Goal: Information Seeking & Learning: Learn about a topic

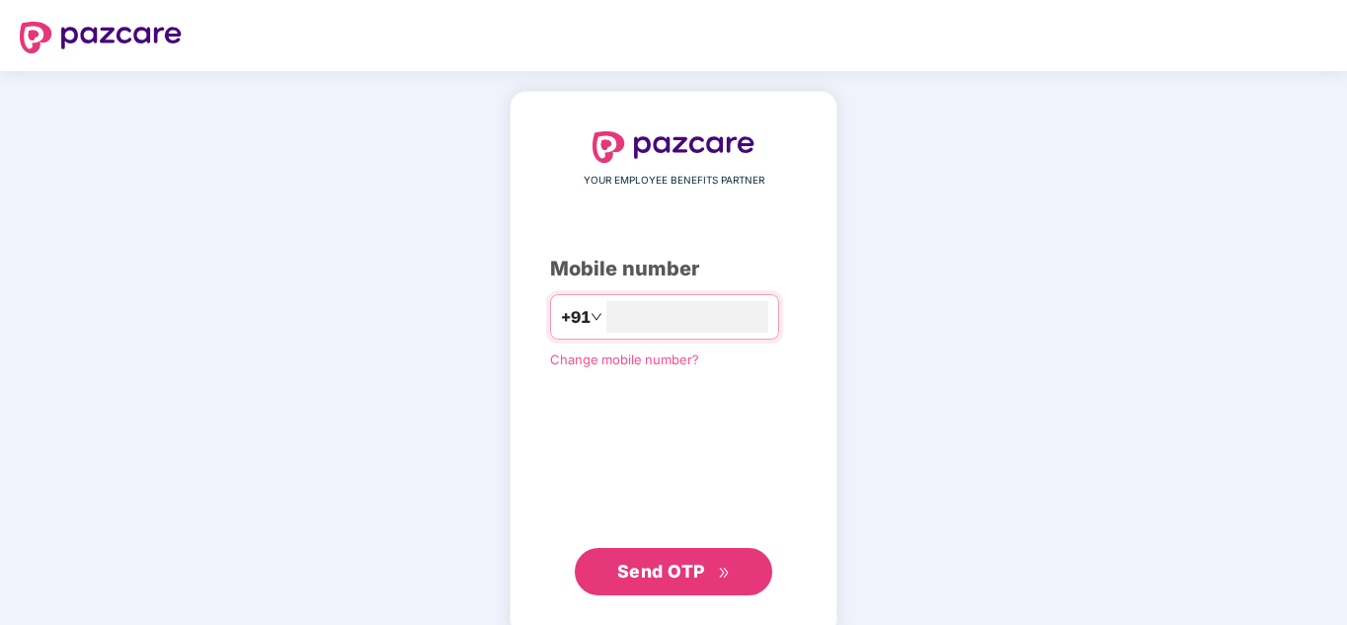
type input "**********"
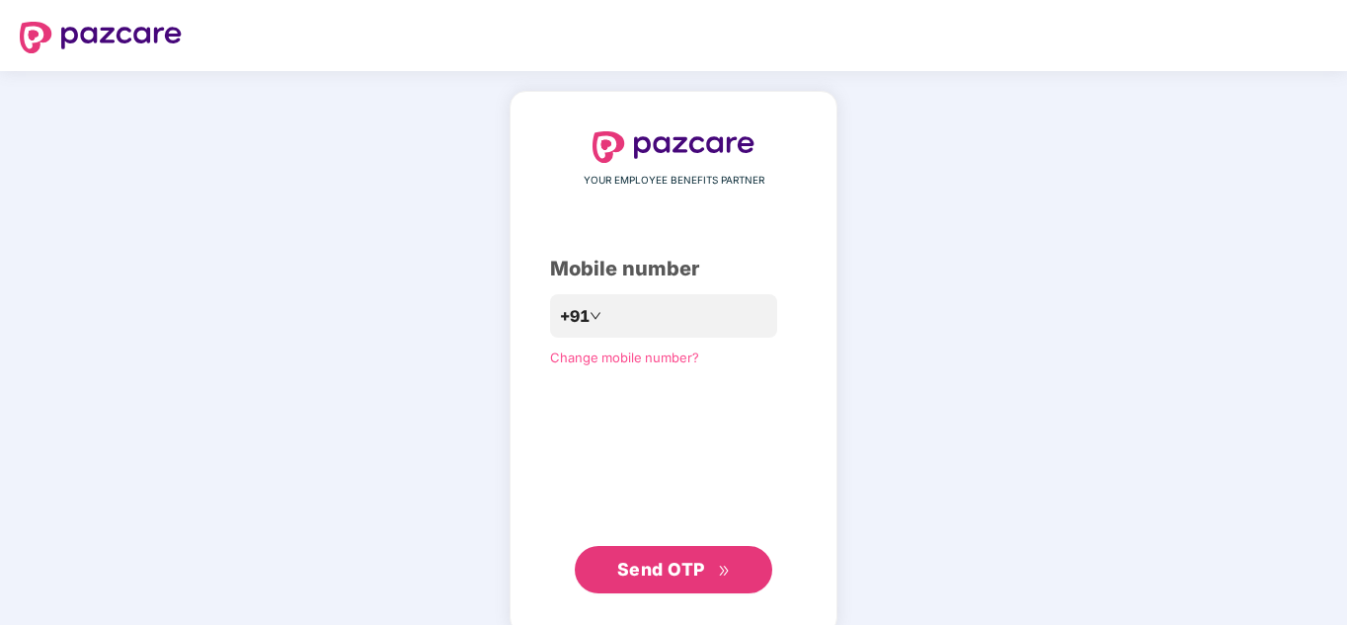
click at [655, 563] on span "Send OTP" at bounding box center [661, 569] width 88 height 21
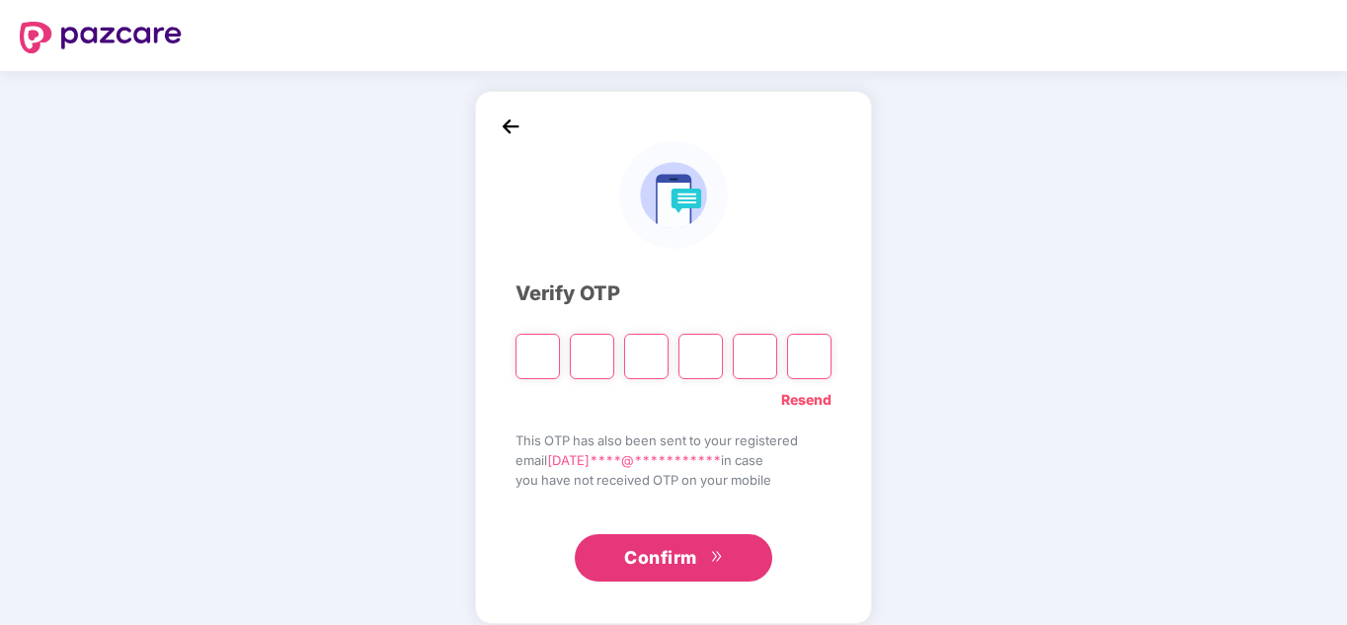
type input "*"
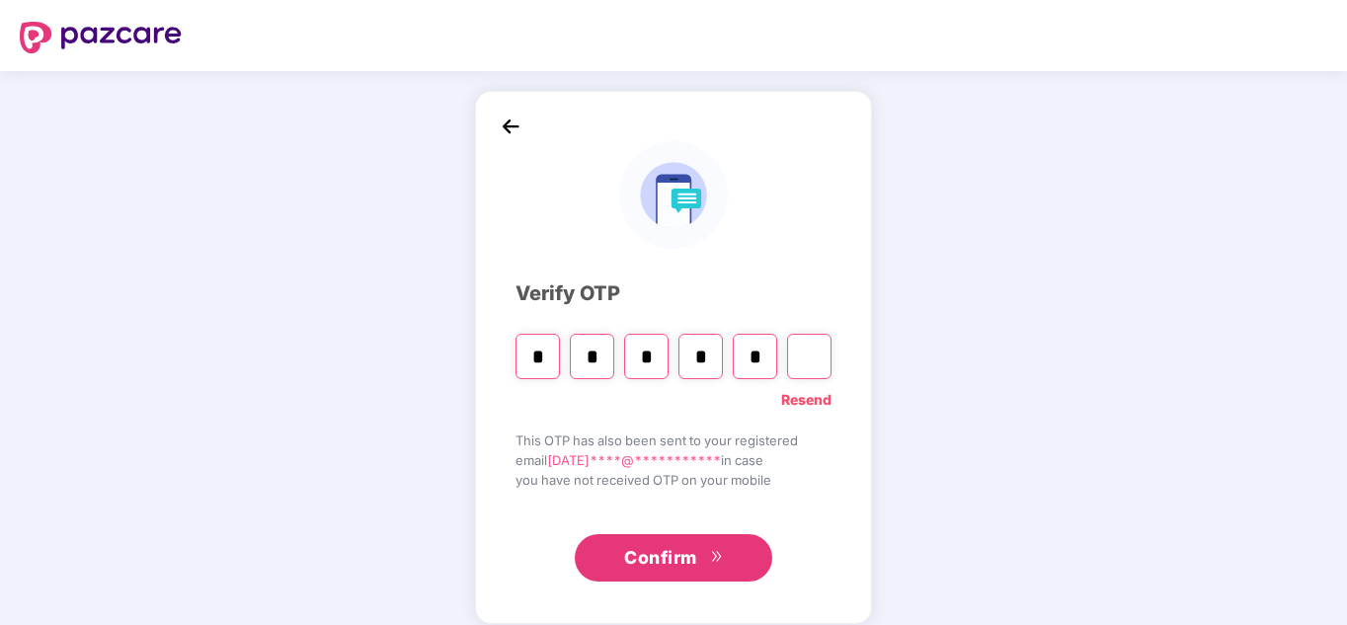
type input "*"
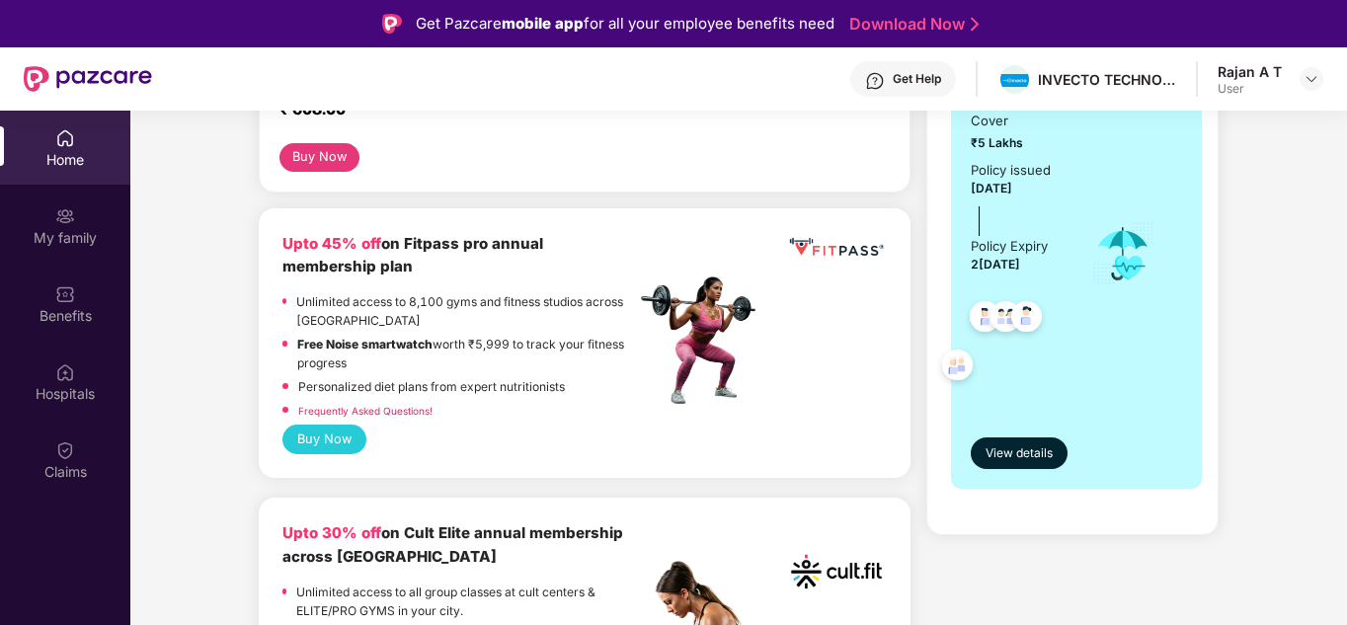
scroll to position [453, 0]
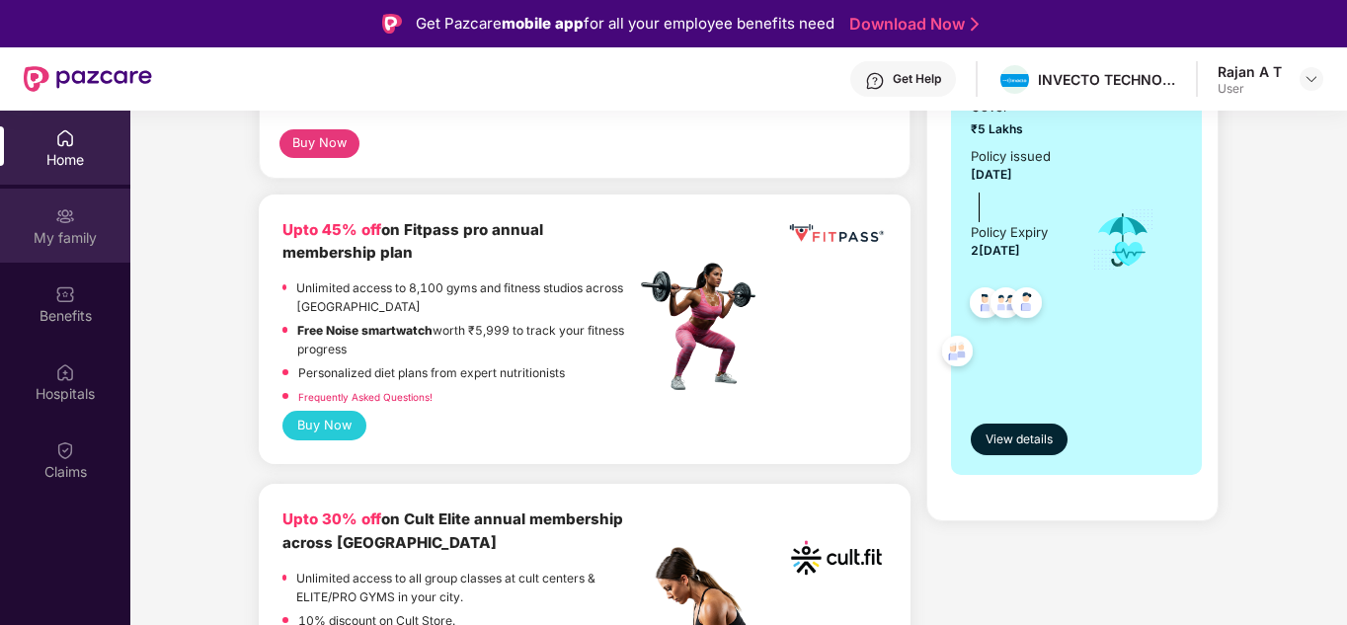
click at [58, 228] on div "My family" at bounding box center [65, 238] width 130 height 20
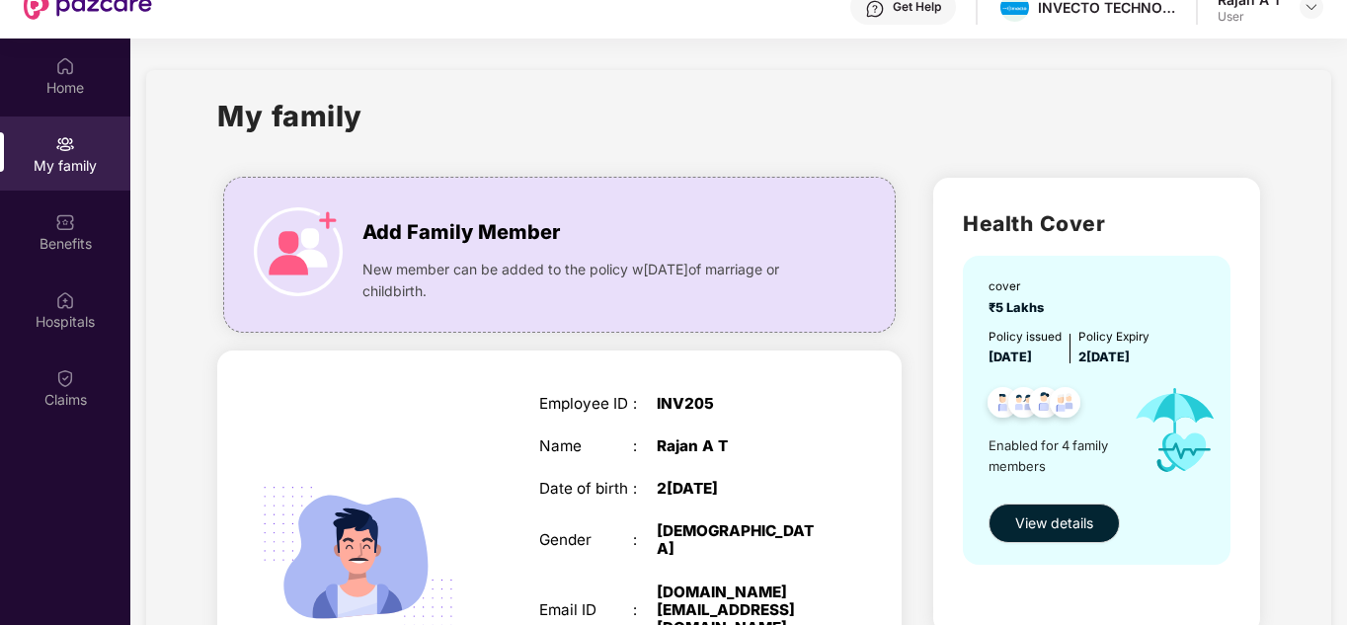
scroll to position [111, 0]
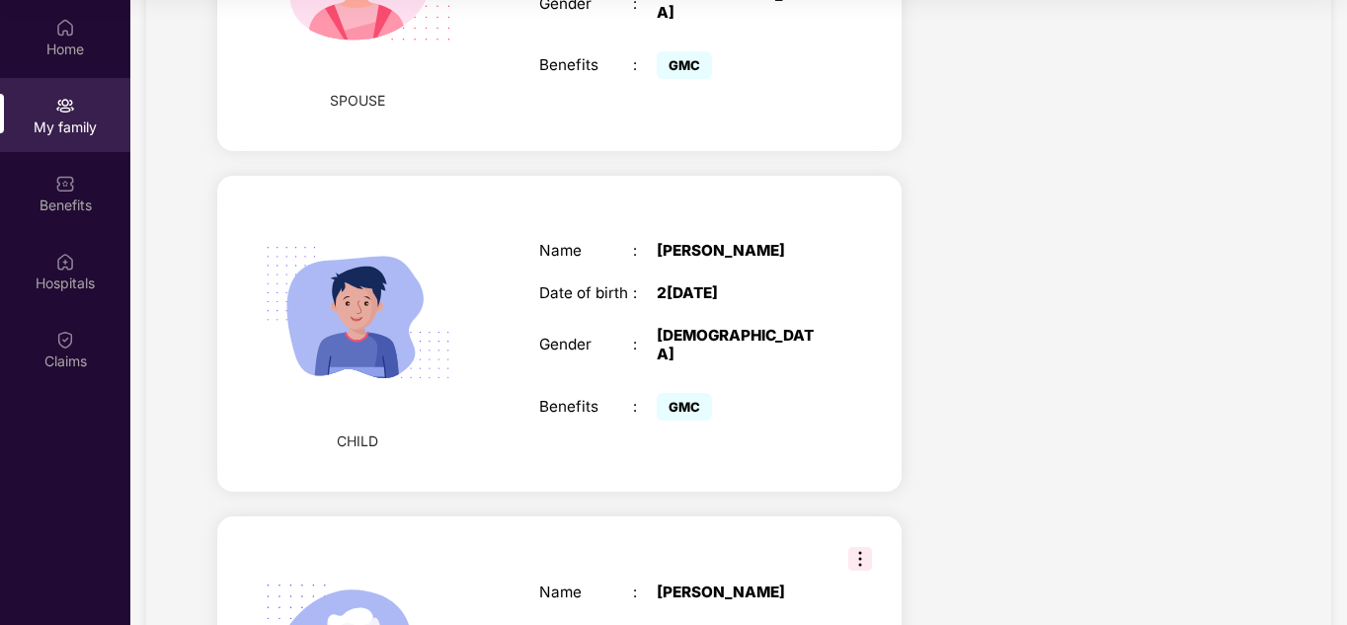
scroll to position [1192, 0]
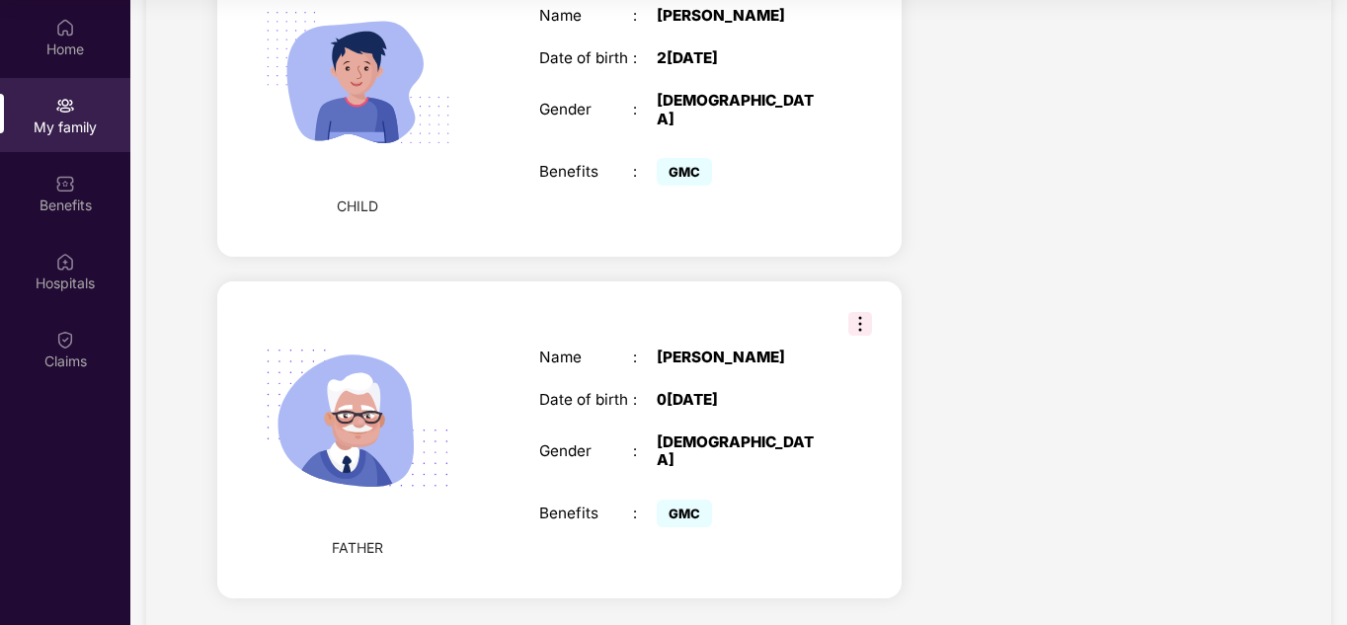
drag, startPoint x: 1344, startPoint y: 458, endPoint x: 1320, endPoint y: 341, distance: 119.9
drag, startPoint x: 1320, startPoint y: 341, endPoint x: 1043, endPoint y: 128, distance: 349.3
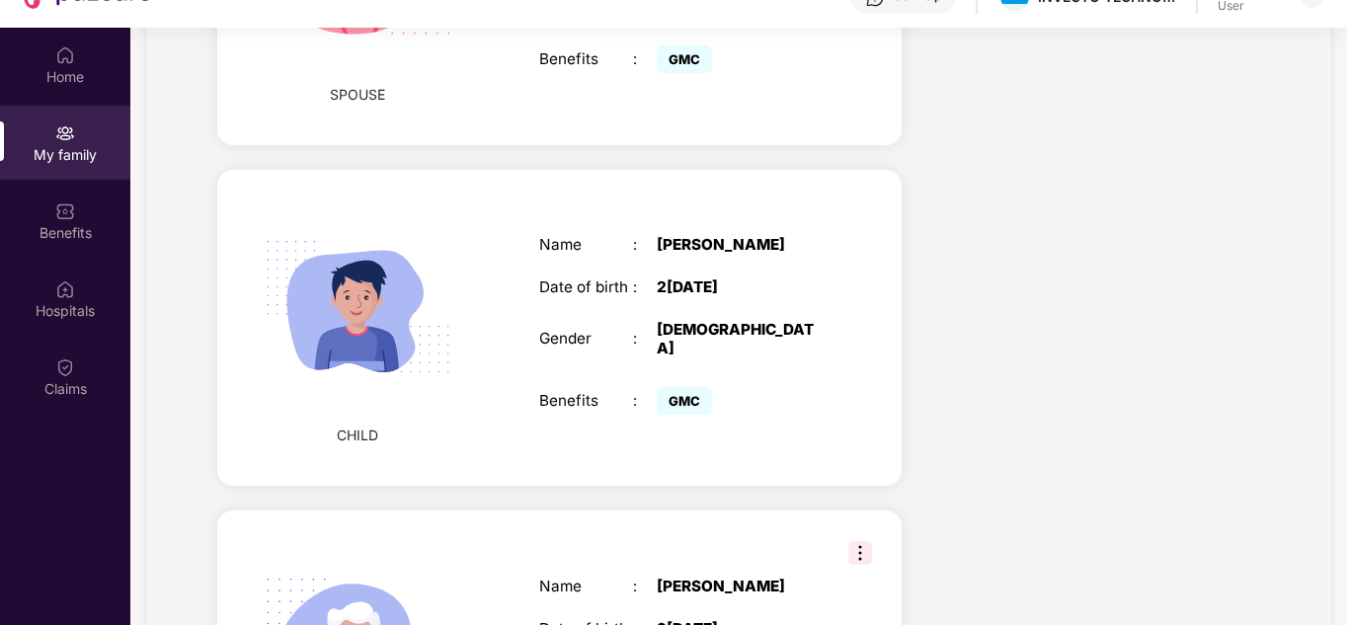
scroll to position [0, 0]
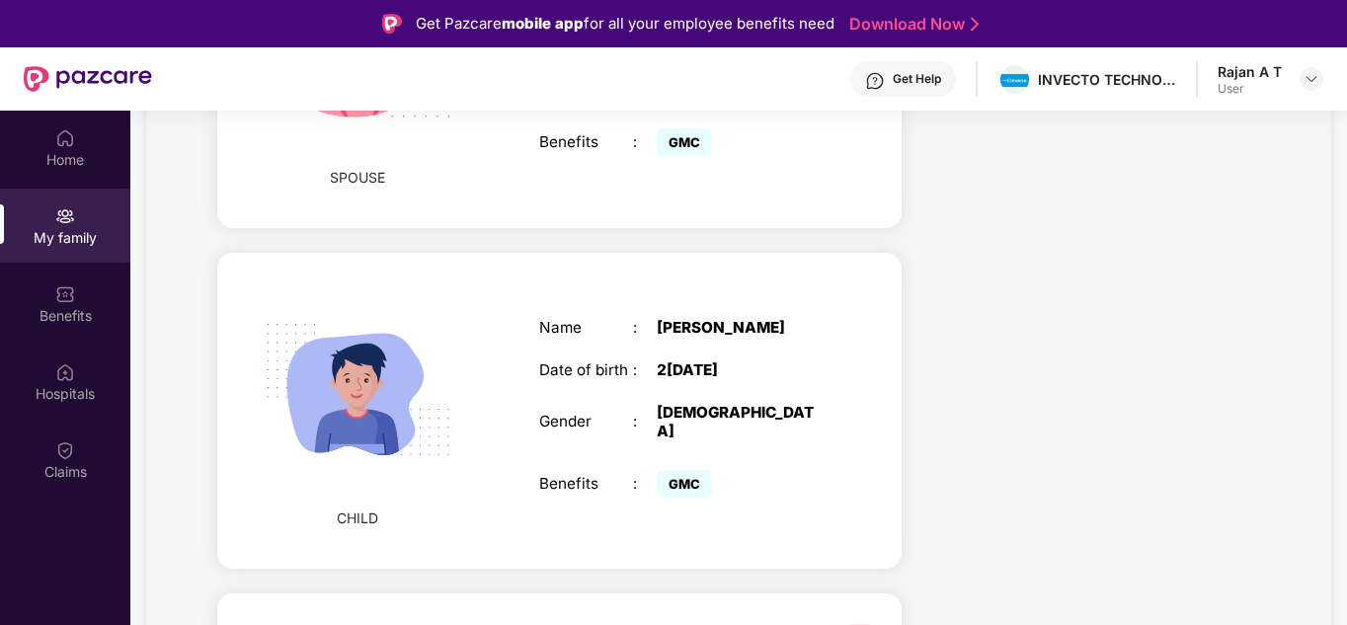
drag, startPoint x: 1336, startPoint y: 234, endPoint x: 1244, endPoint y: 242, distance: 92.2
click at [1244, 242] on section "My family Add Family Member New member can be added to the policy w[DATE]of mar…" at bounding box center [738, 55] width 1216 height 1870
click at [1244, 242] on div "Health Cover cover ₹5 Lakhs Policy issued 2[DATE] Policy Expiry 2[DATE] Enabled…" at bounding box center [1096, 89] width 358 height 1691
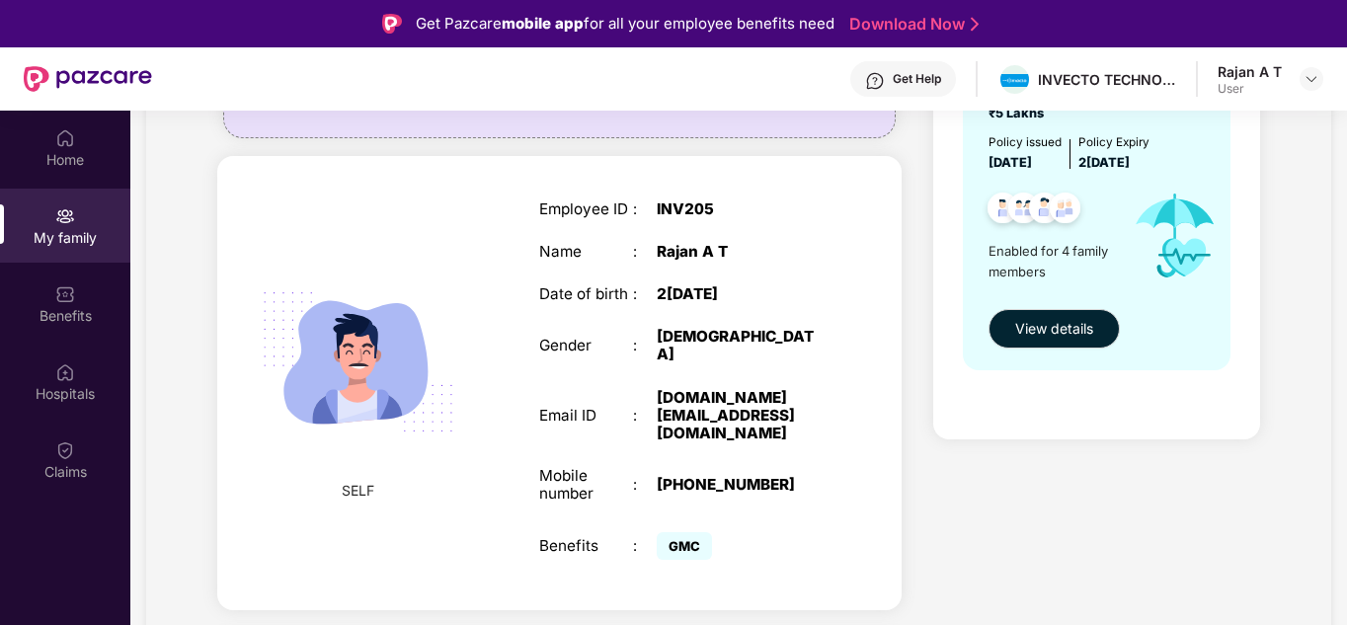
scroll to position [355, 0]
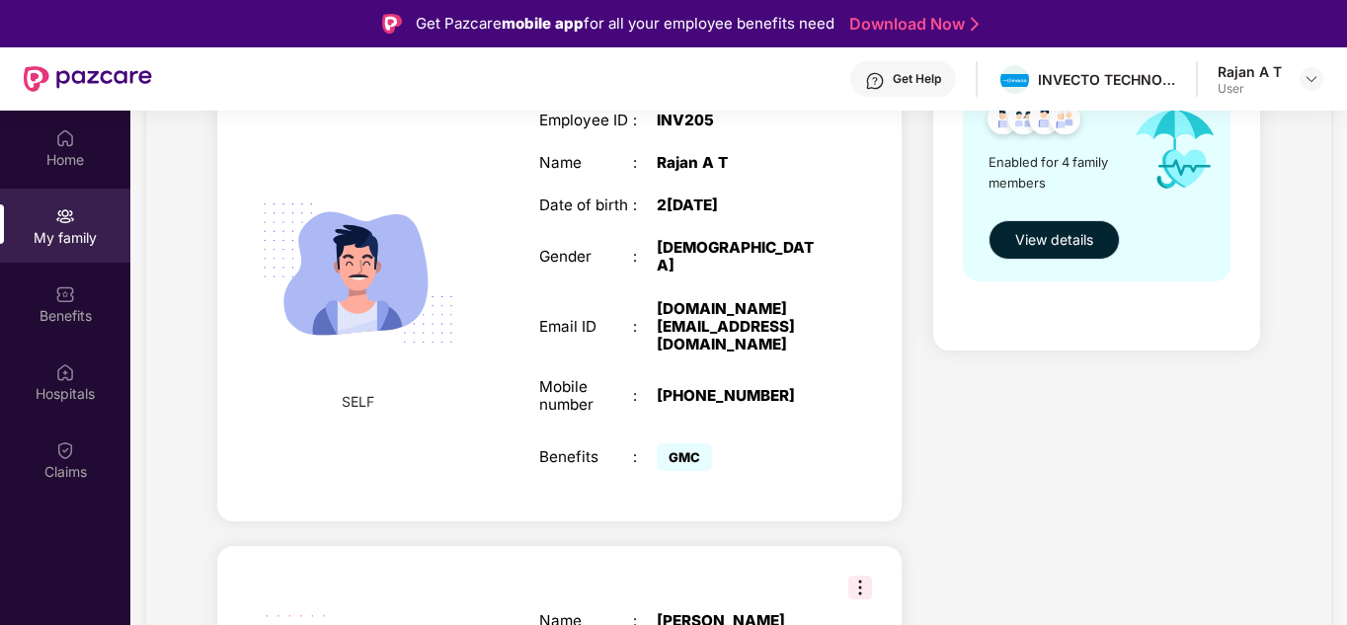
click at [1050, 248] on span "View details" at bounding box center [1054, 240] width 78 height 22
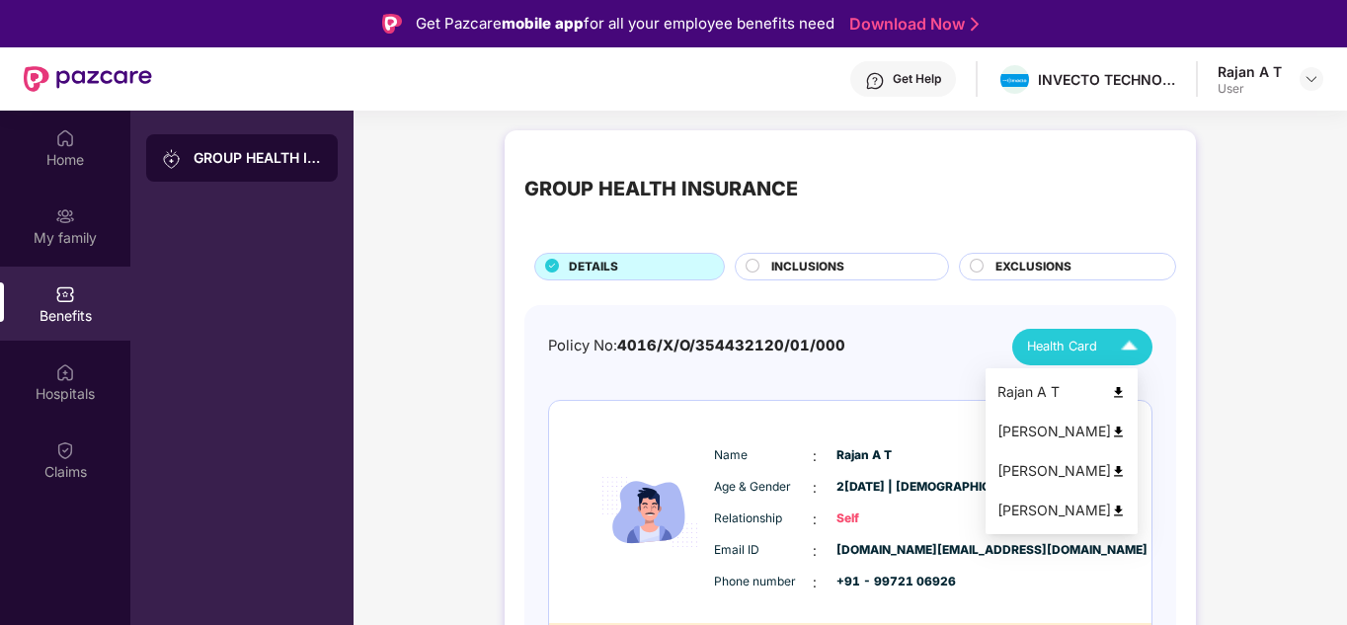
click at [1126, 391] on img at bounding box center [1118, 392] width 15 height 15
click at [1129, 350] on img at bounding box center [1129, 347] width 35 height 35
click at [1126, 431] on img at bounding box center [1118, 432] width 15 height 15
click at [1126, 469] on img at bounding box center [1118, 471] width 15 height 15
click at [1126, 505] on img at bounding box center [1118, 511] width 15 height 15
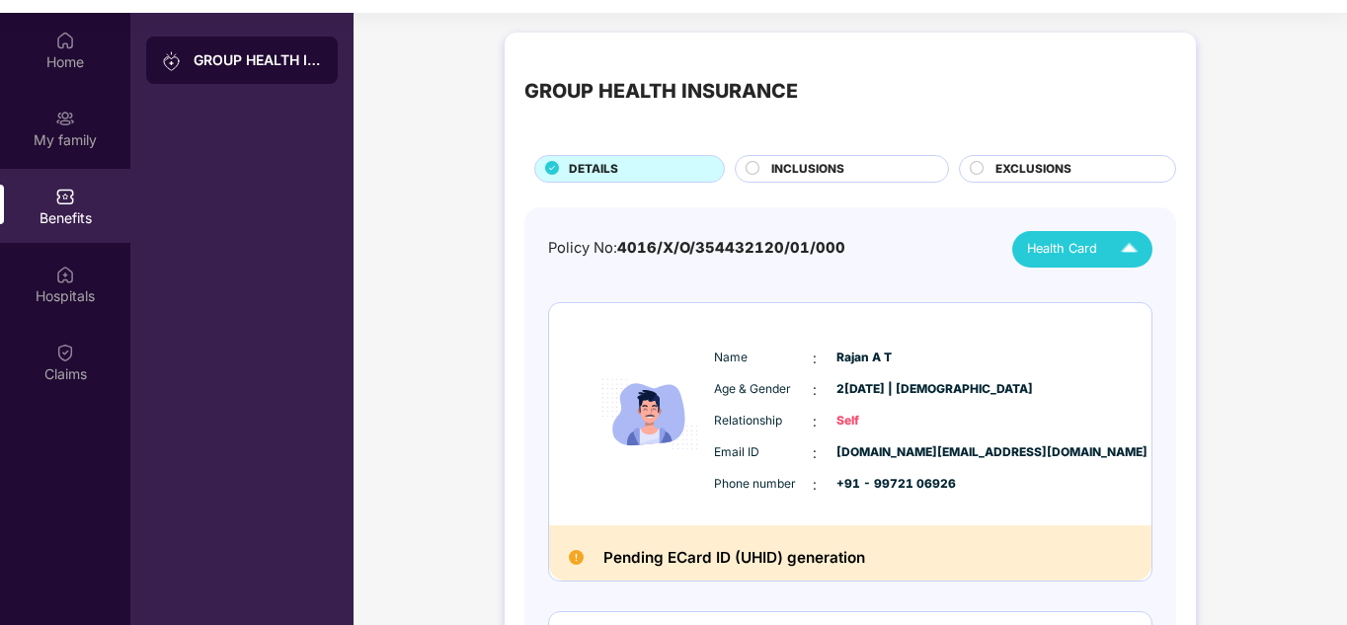
scroll to position [111, 0]
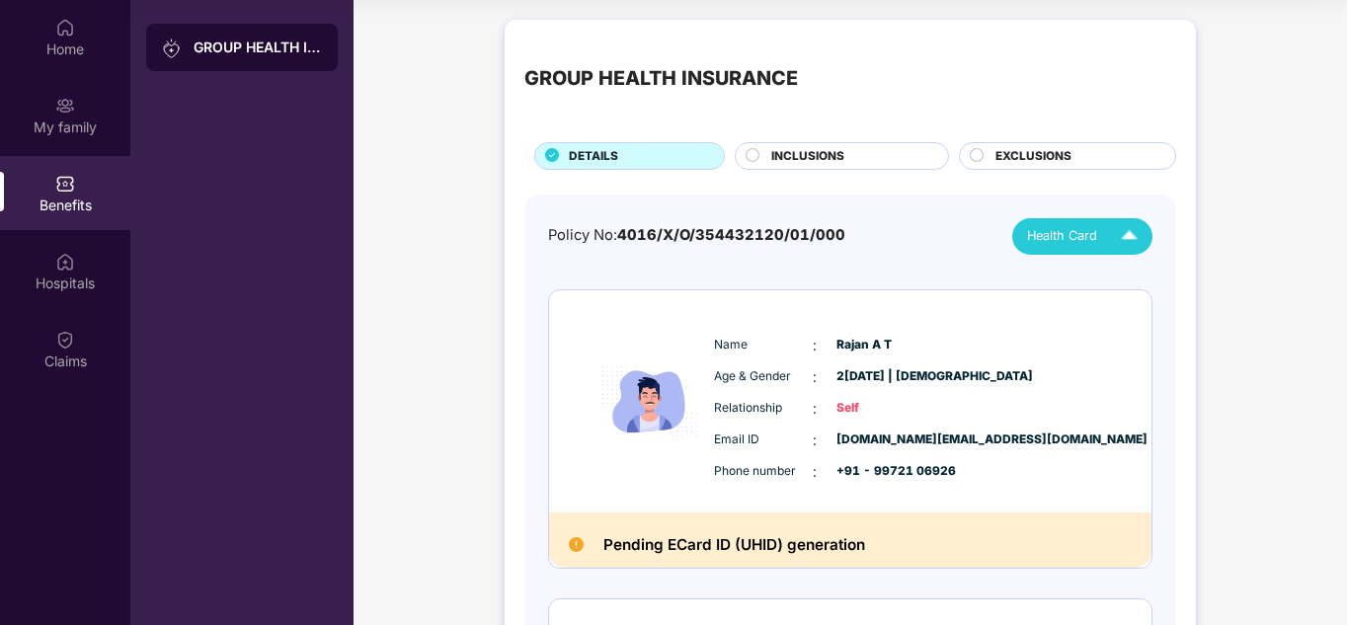
click at [814, 157] on span "INCLUSIONS" at bounding box center [807, 156] width 73 height 19
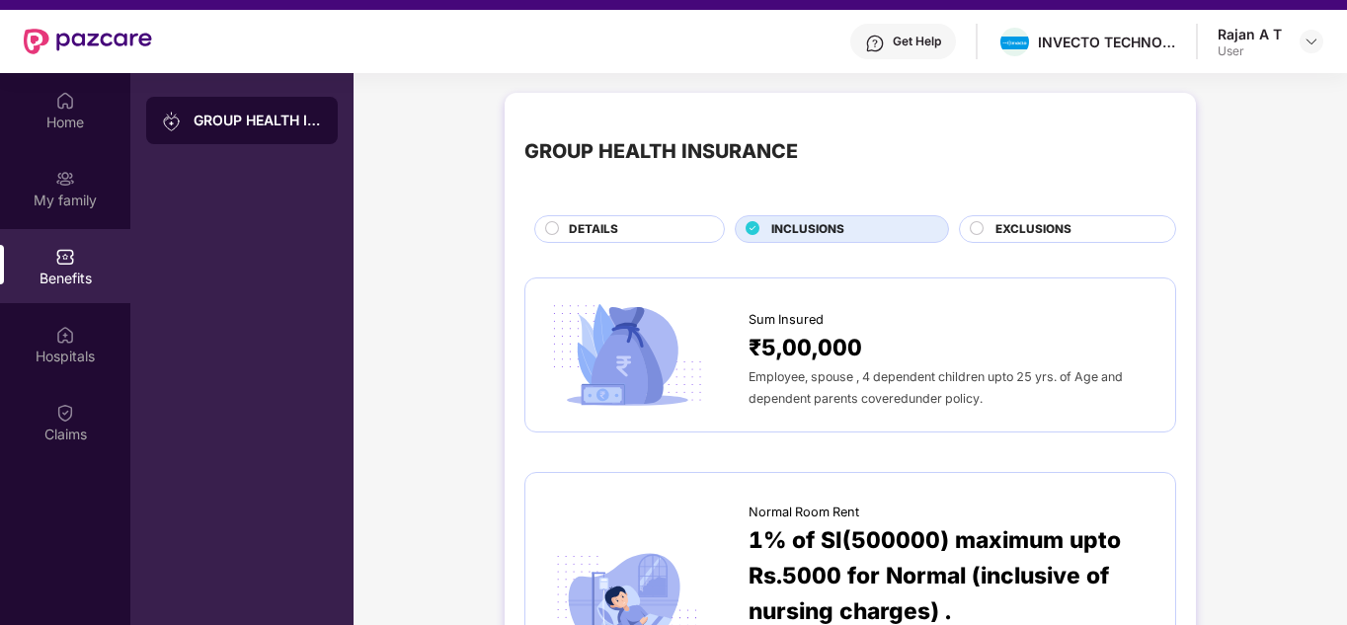
scroll to position [0, 0]
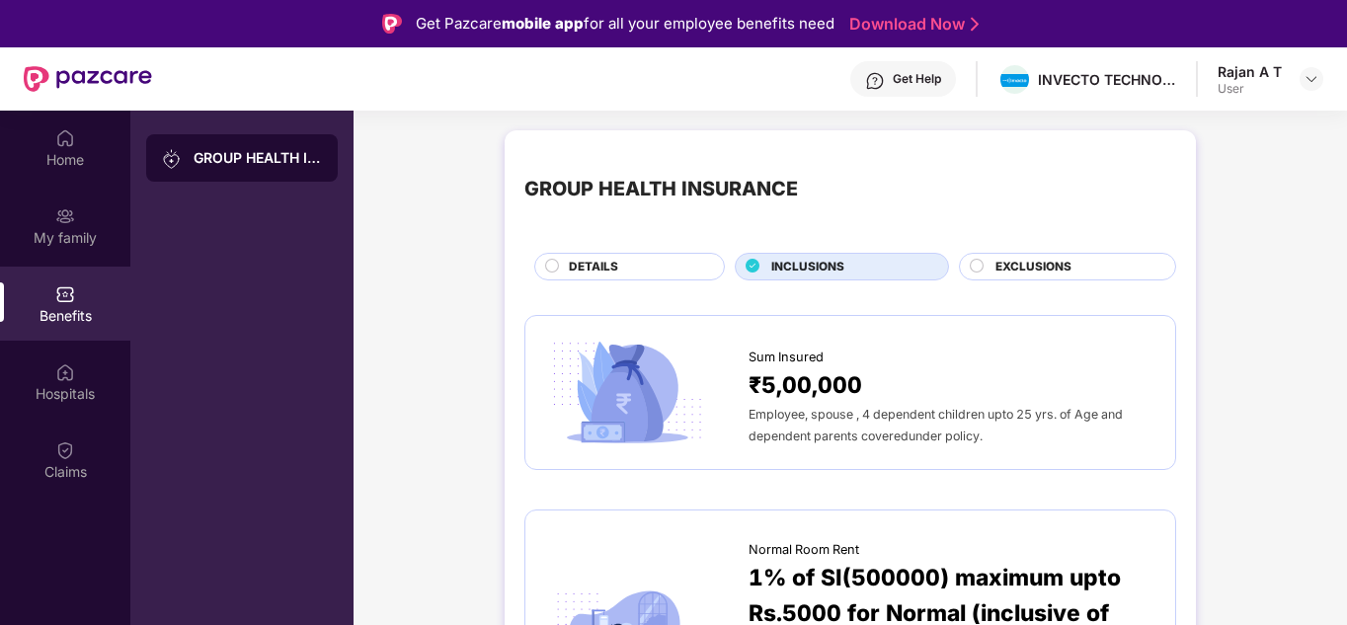
click at [1025, 267] on span "EXCLUSIONS" at bounding box center [1033, 267] width 76 height 19
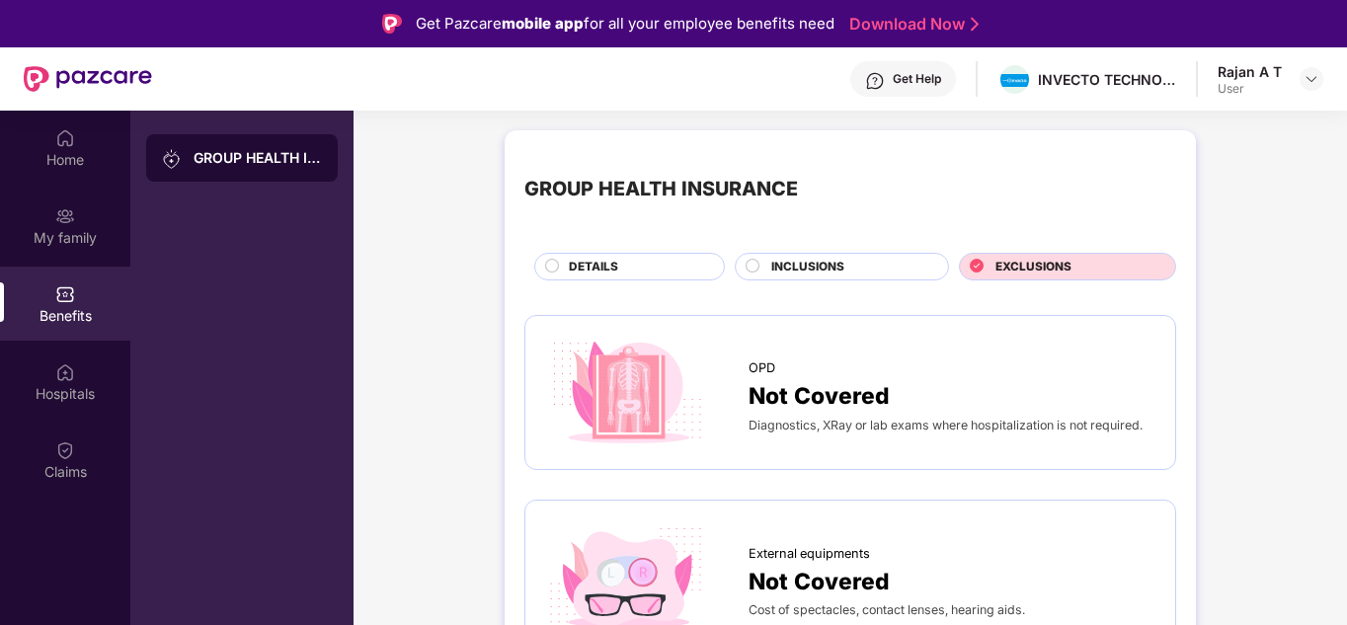
click at [611, 262] on span "DETAILS" at bounding box center [593, 267] width 49 height 19
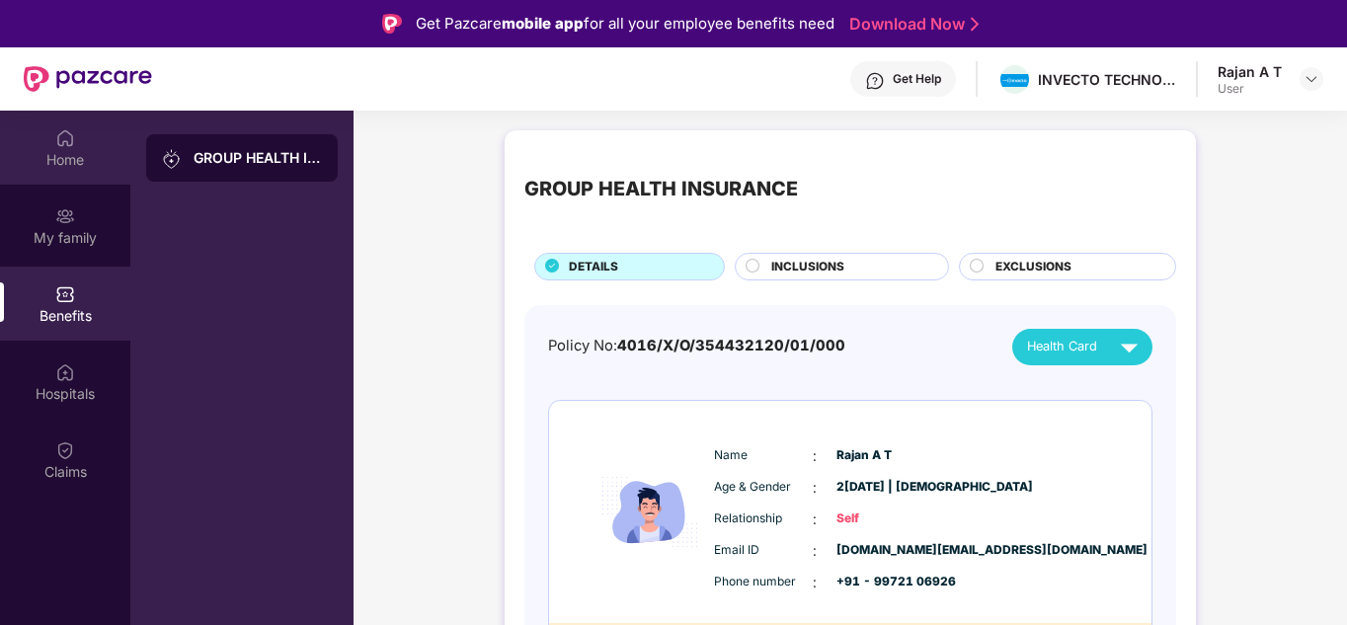
click at [70, 146] on img at bounding box center [65, 138] width 20 height 20
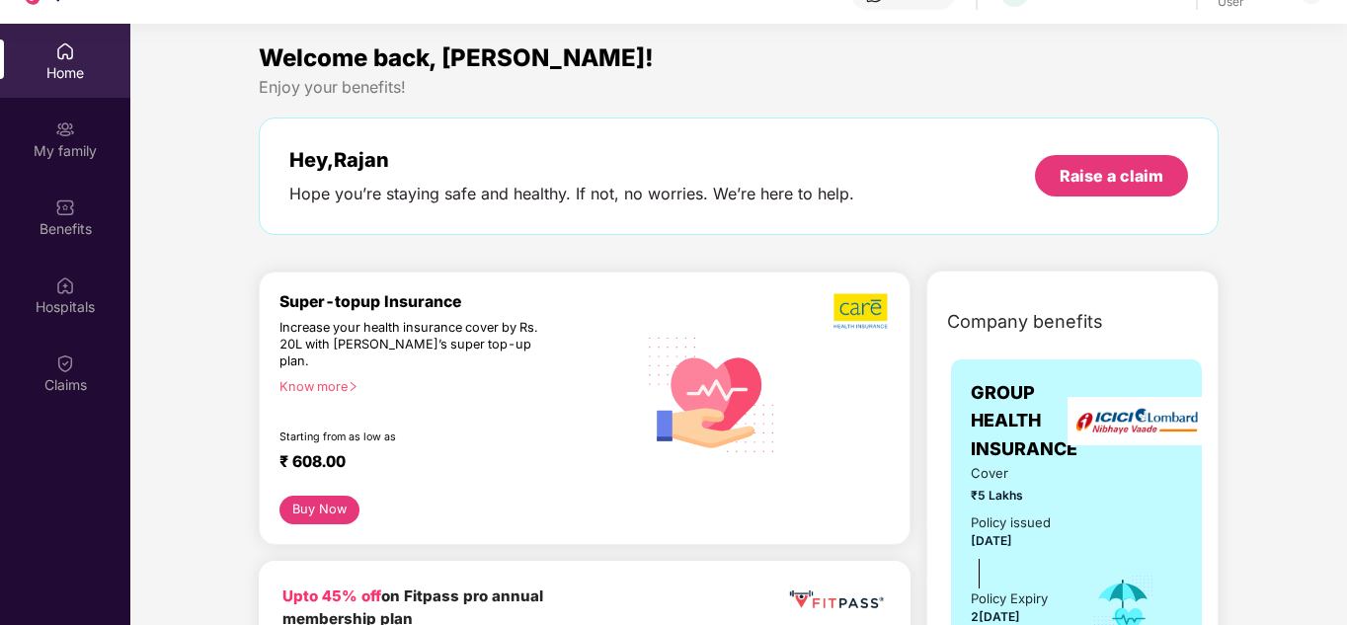
scroll to position [111, 0]
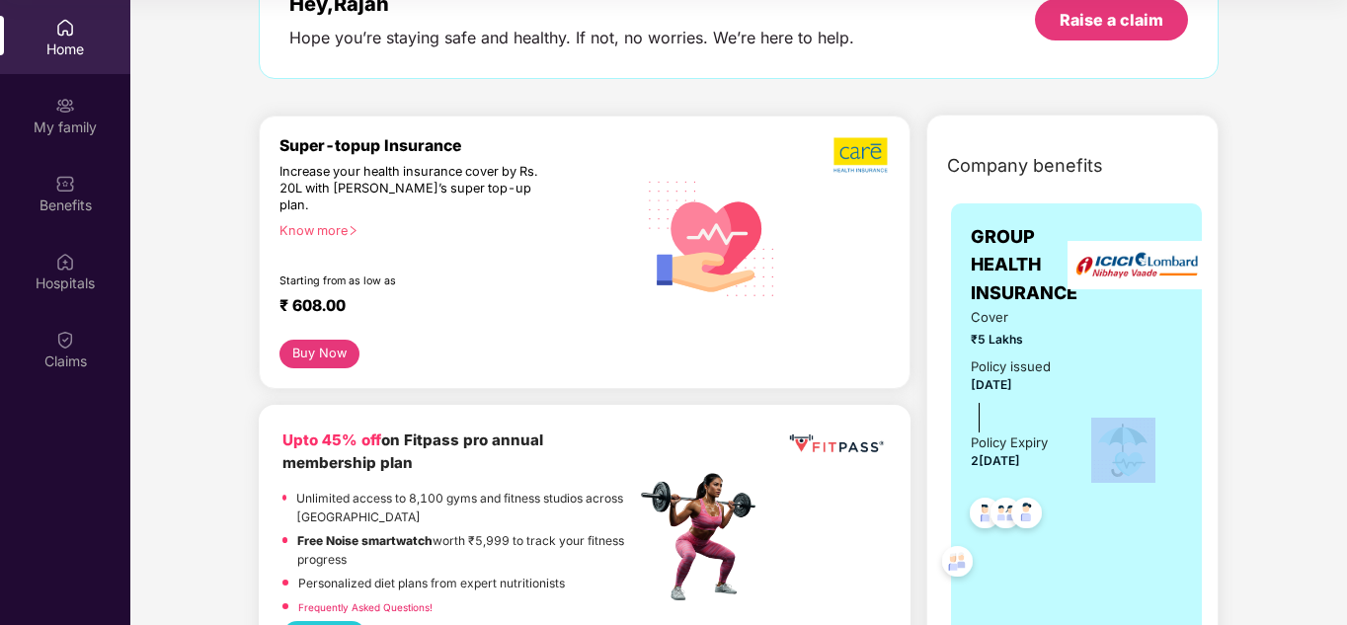
drag, startPoint x: 1340, startPoint y: 538, endPoint x: 1318, endPoint y: 645, distance: 108.8
click at [1318, 514] on html "Get Pazcare mobile app for all your employee benefits need Download Now Get Hel…" at bounding box center [673, 201] width 1347 height 625
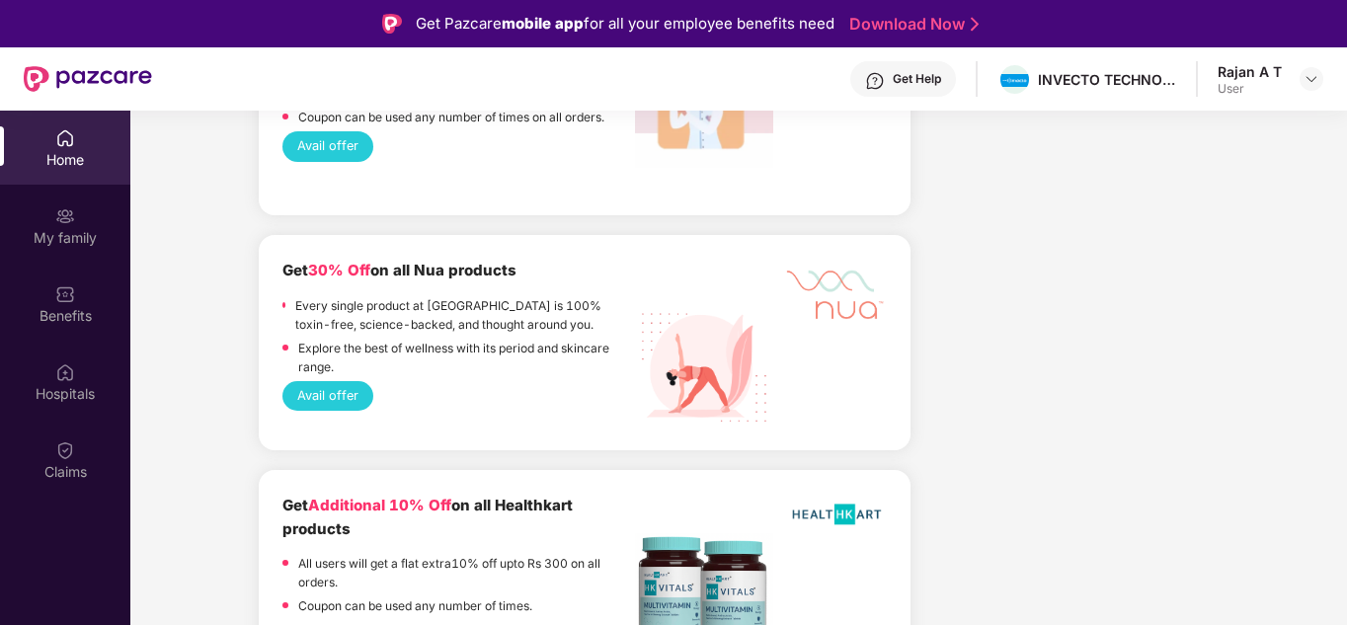
scroll to position [1698, 0]
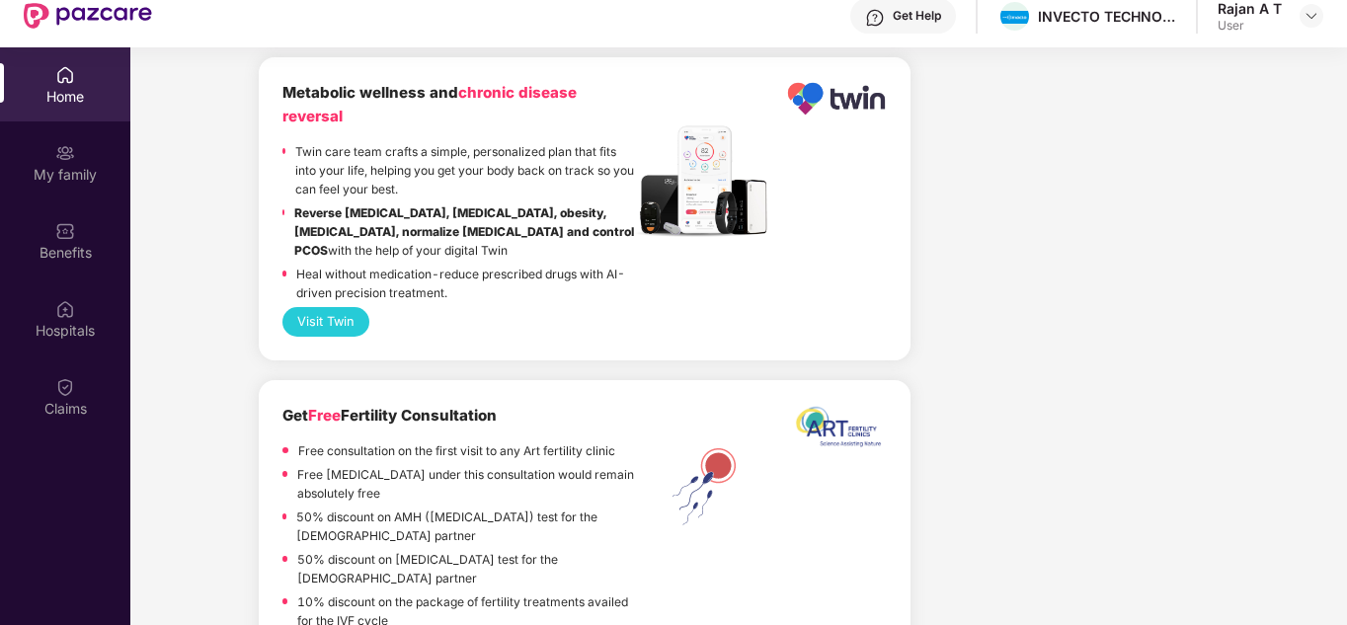
scroll to position [111, 0]
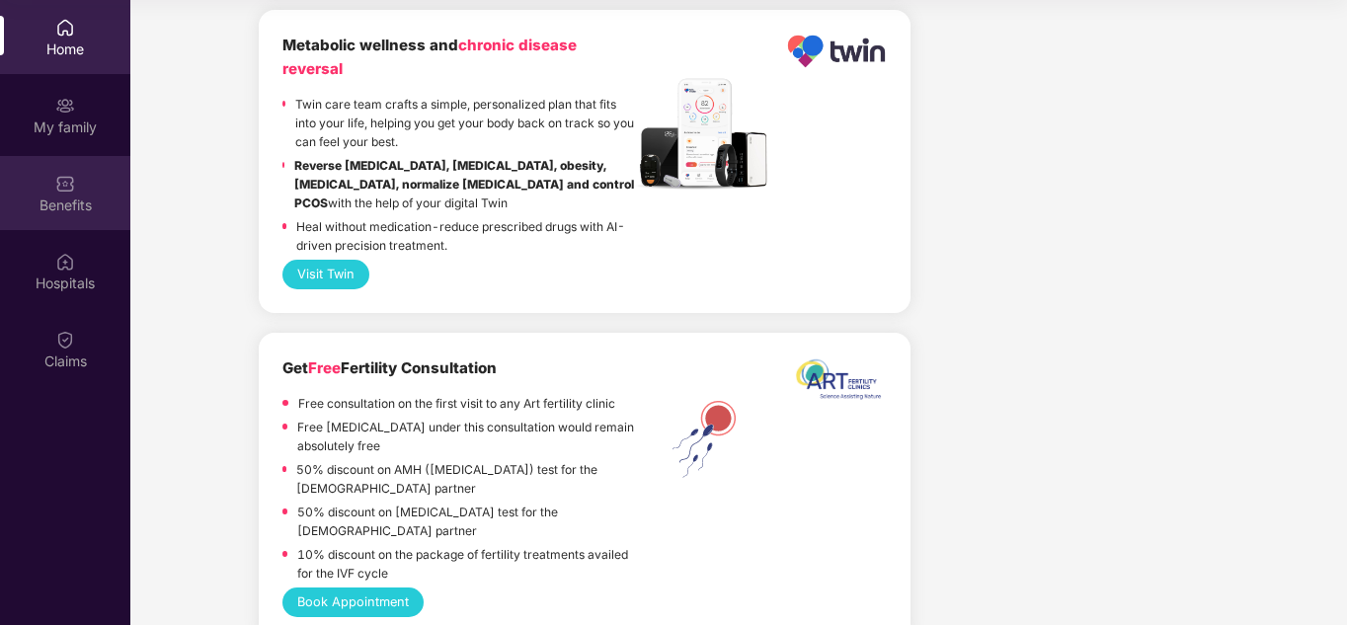
click at [66, 195] on div "Benefits" at bounding box center [65, 205] width 130 height 20
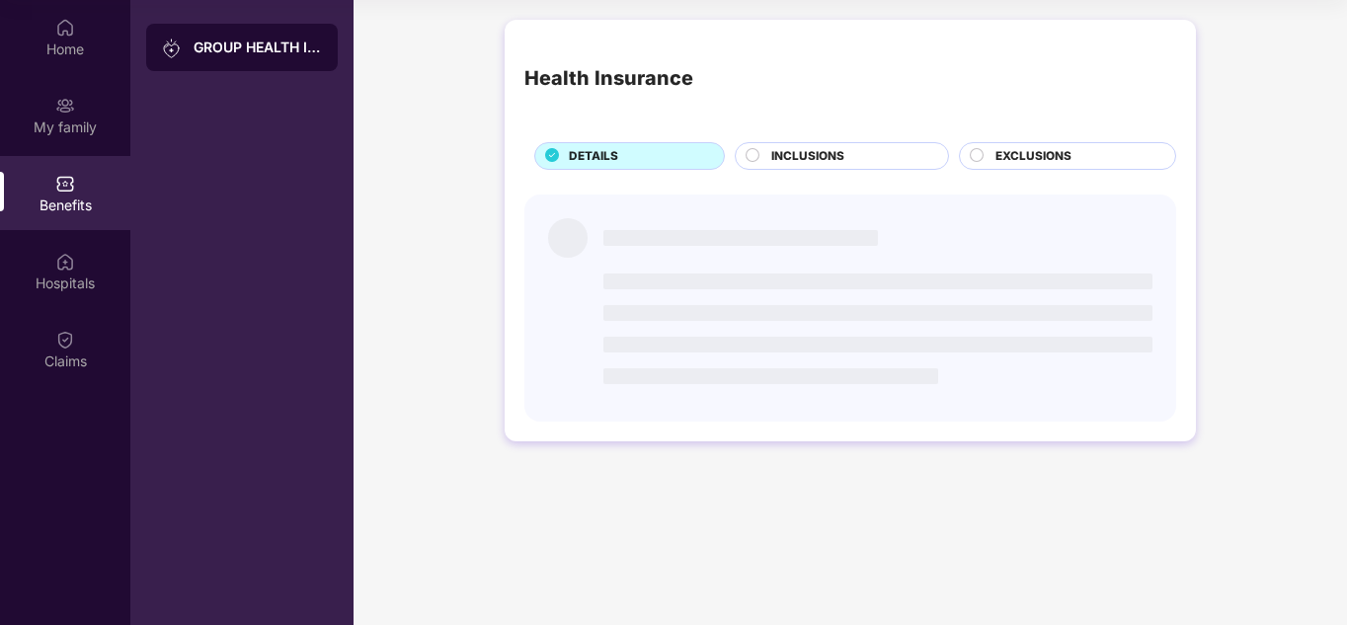
scroll to position [0, 0]
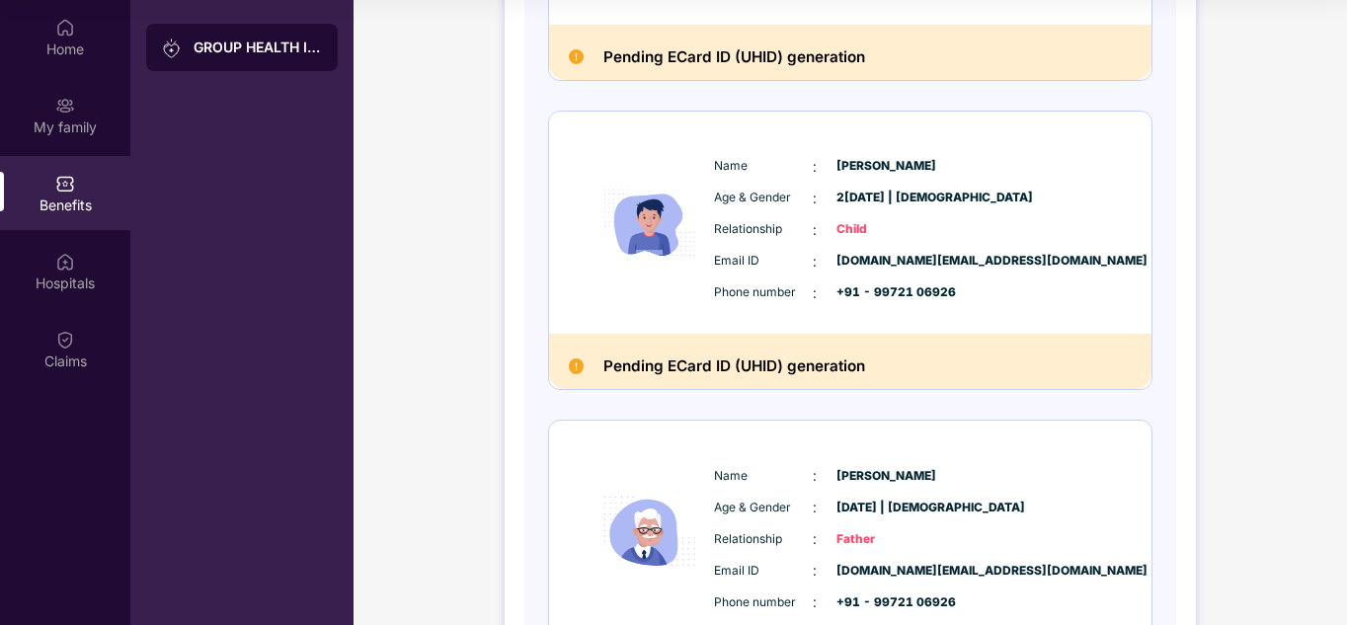
scroll to position [993, 0]
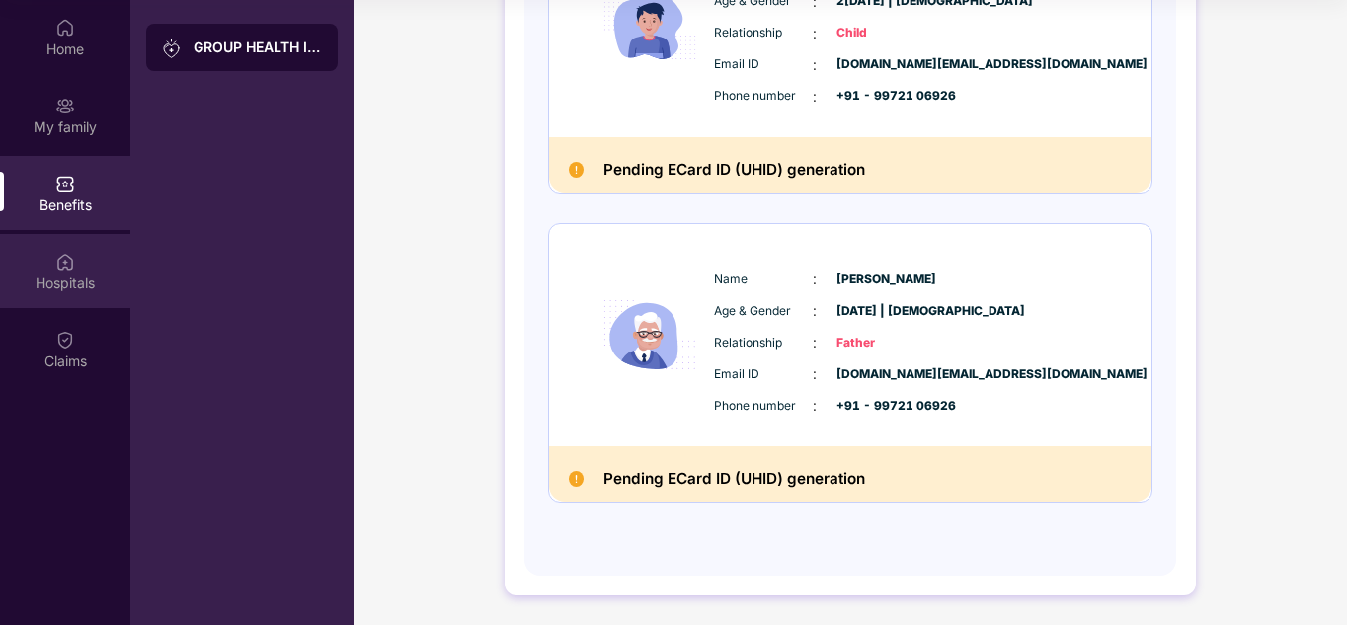
click at [86, 272] on div "Hospitals" at bounding box center [65, 271] width 130 height 74
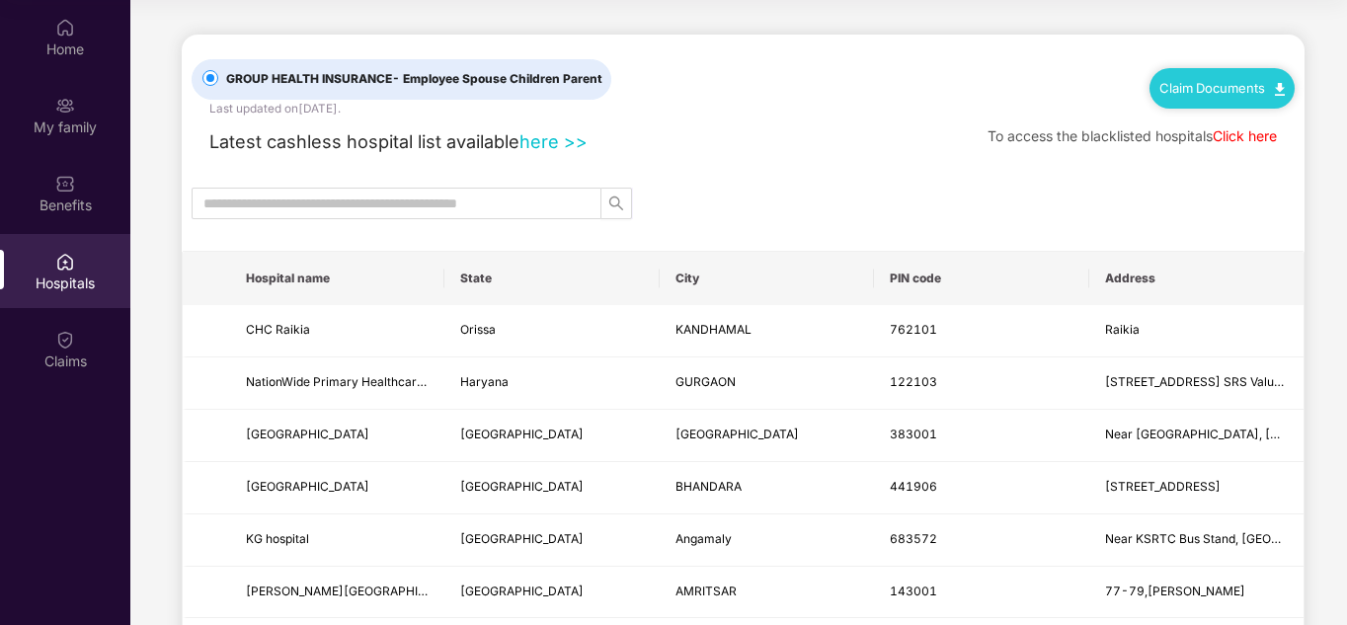
click at [1254, 138] on link "Click here" at bounding box center [1244, 135] width 64 height 17
click at [61, 278] on div "Hospitals" at bounding box center [65, 283] width 130 height 20
drag, startPoint x: 1339, startPoint y: 119, endPoint x: 1332, endPoint y: 144, distance: 25.6
click at [862, 151] on div "Latest cashless hospital list available here >> To access the blacklisted hospi…" at bounding box center [743, 136] width 1103 height 38
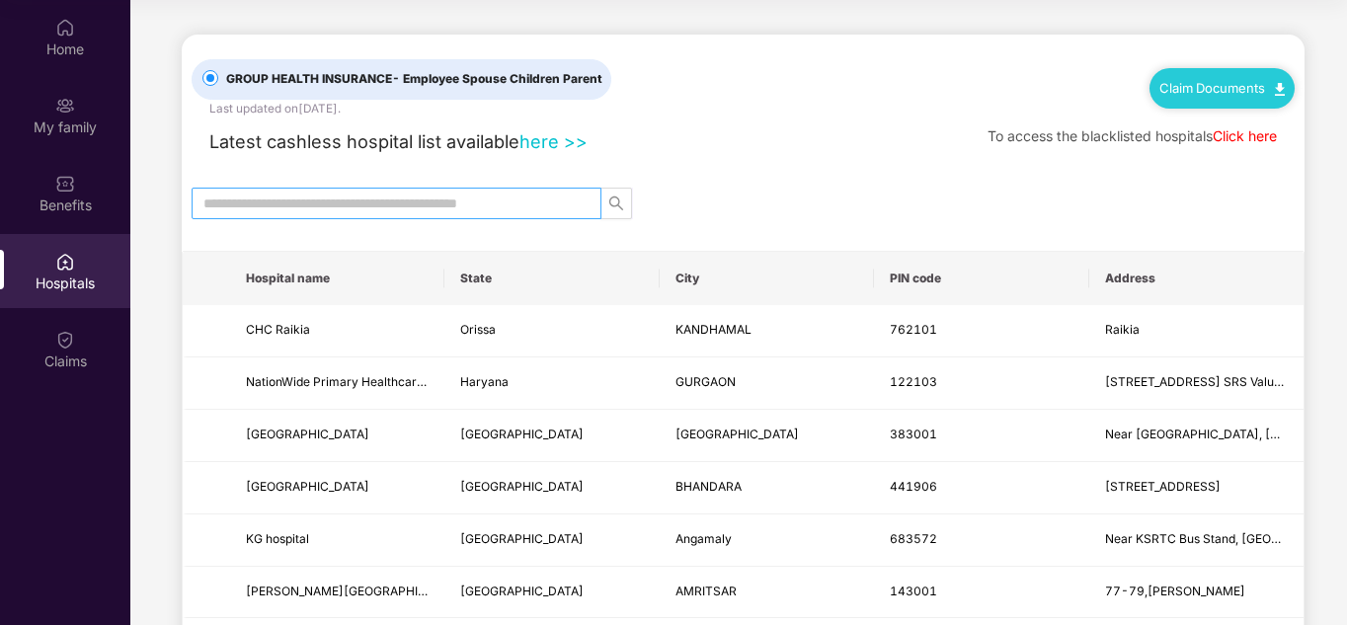
click at [492, 209] on input "text" at bounding box center [388, 204] width 370 height 22
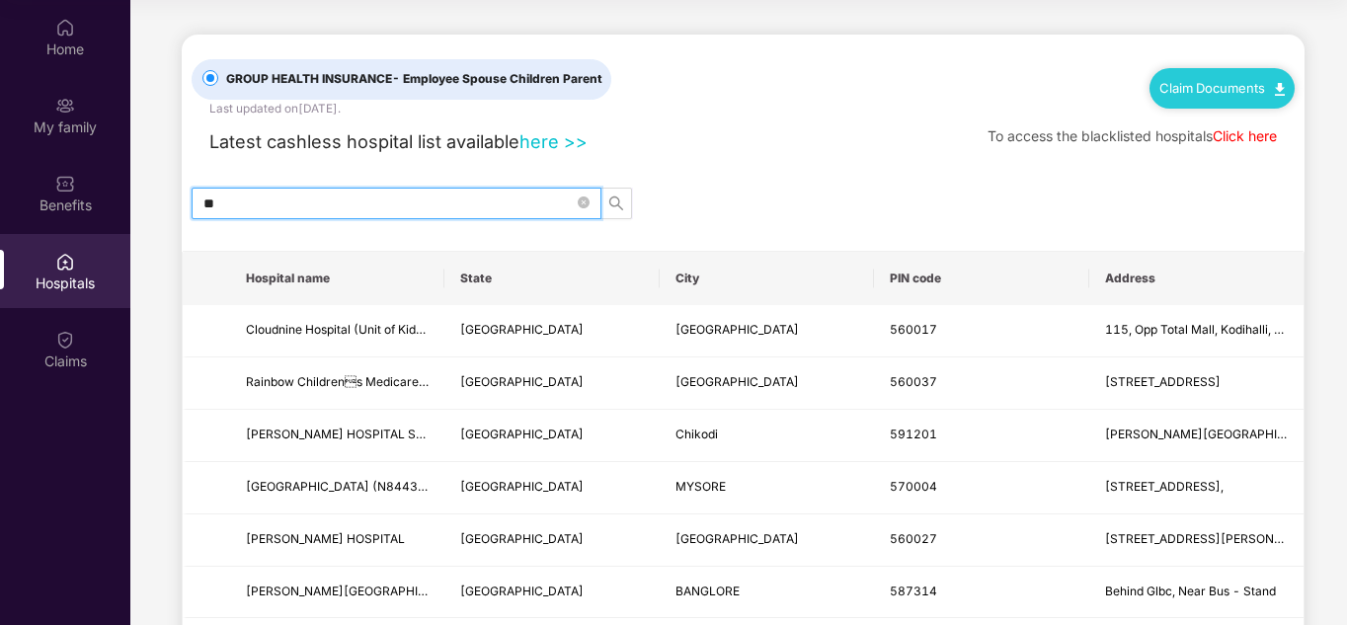
type input "*"
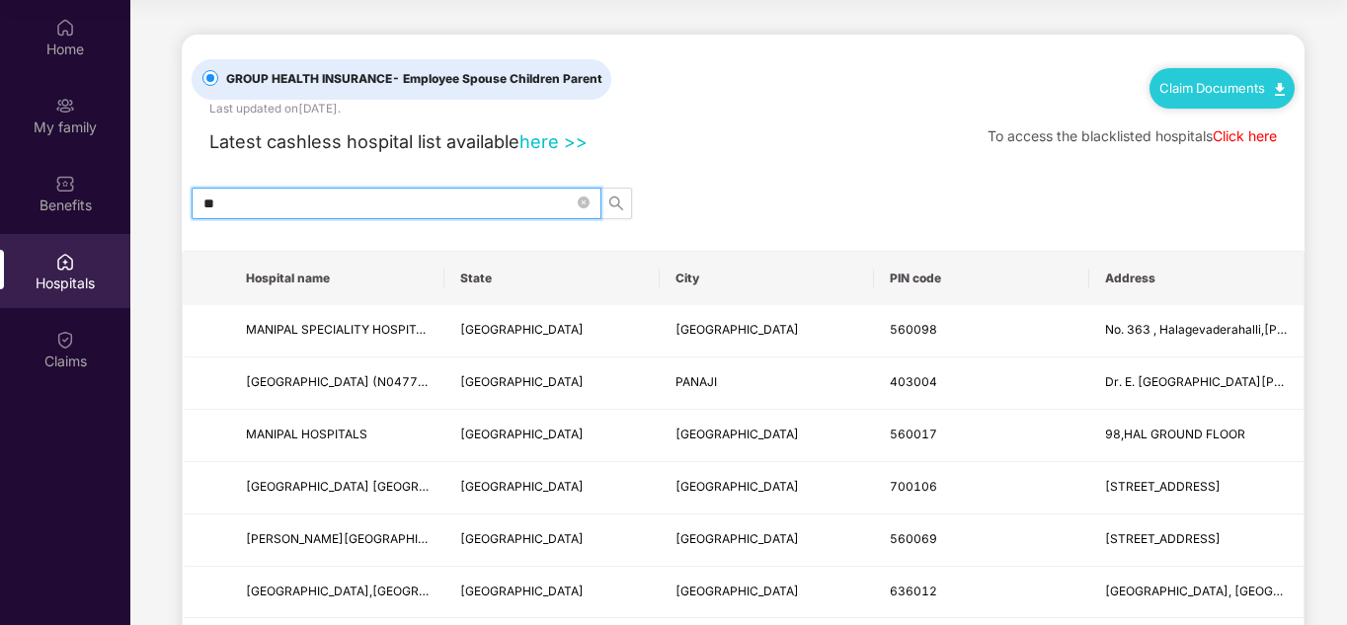
type input "*"
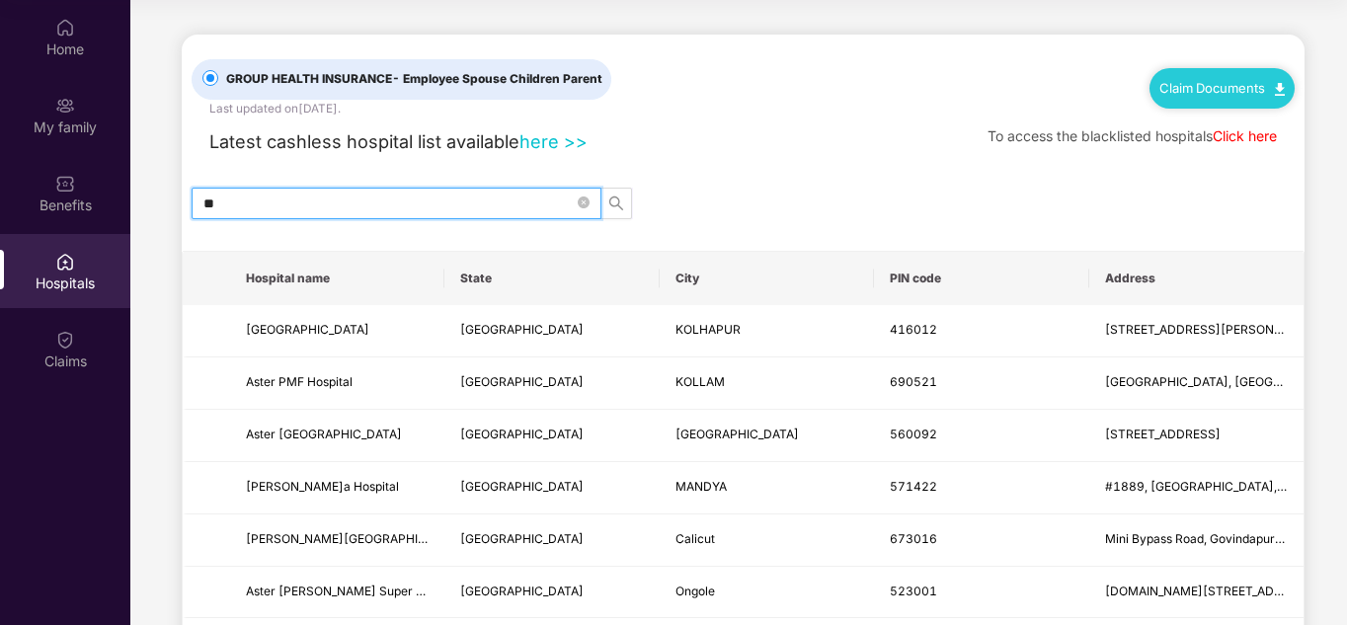
type input "*"
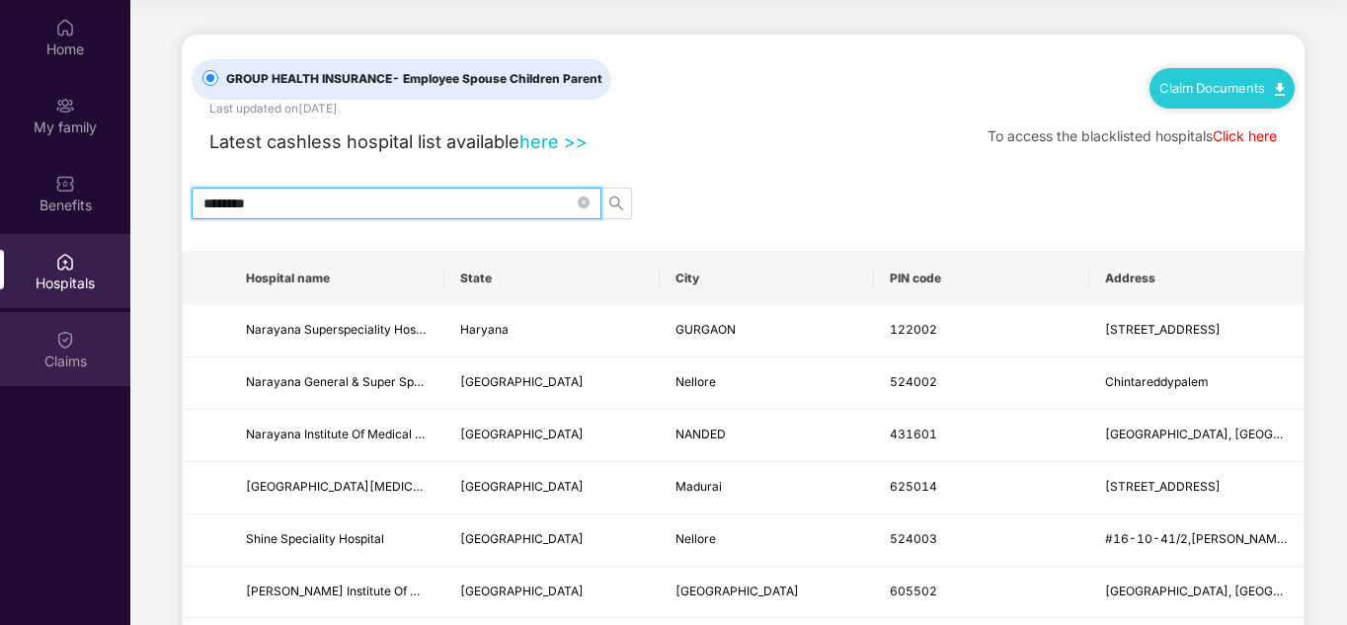
type input "********"
click at [71, 339] on img at bounding box center [65, 340] width 20 height 20
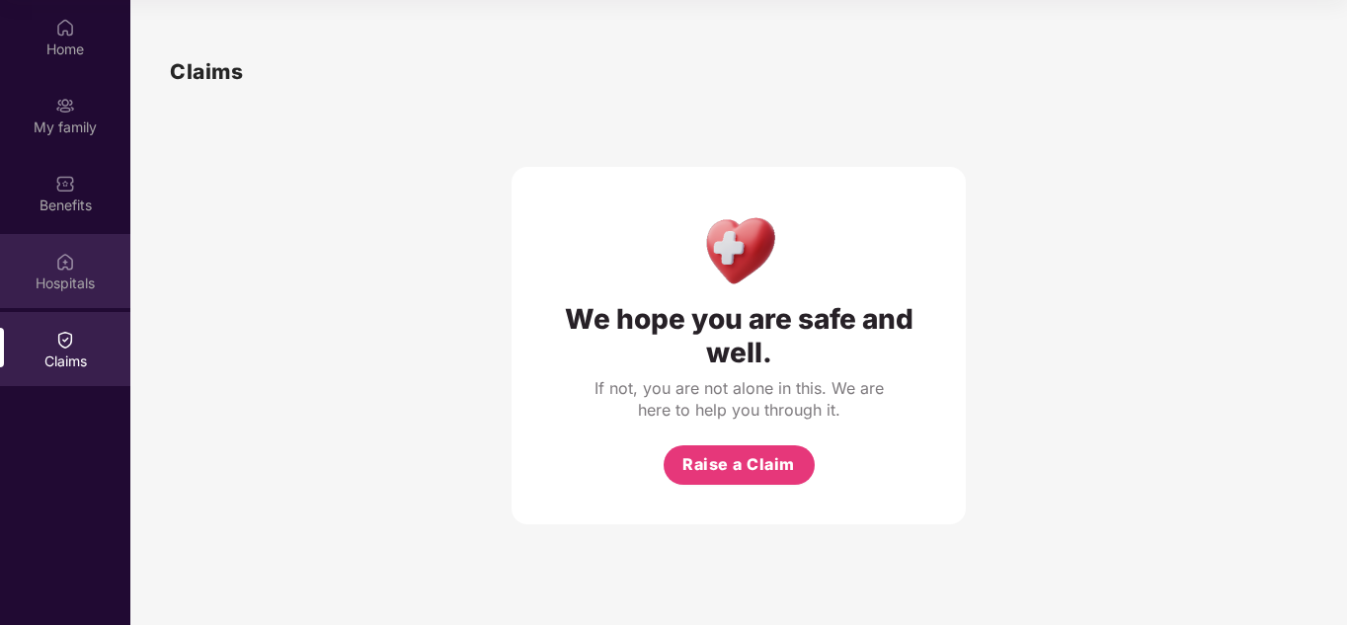
click at [59, 265] on img at bounding box center [65, 262] width 20 height 20
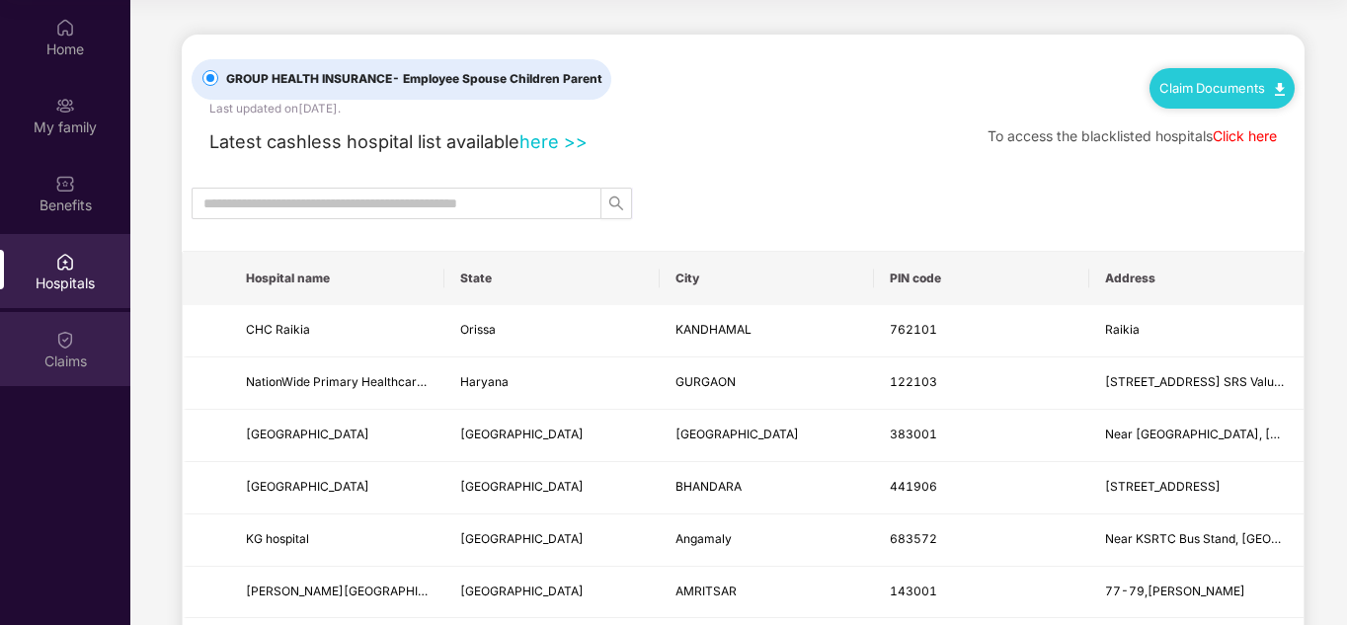
click at [59, 343] on img at bounding box center [65, 340] width 20 height 20
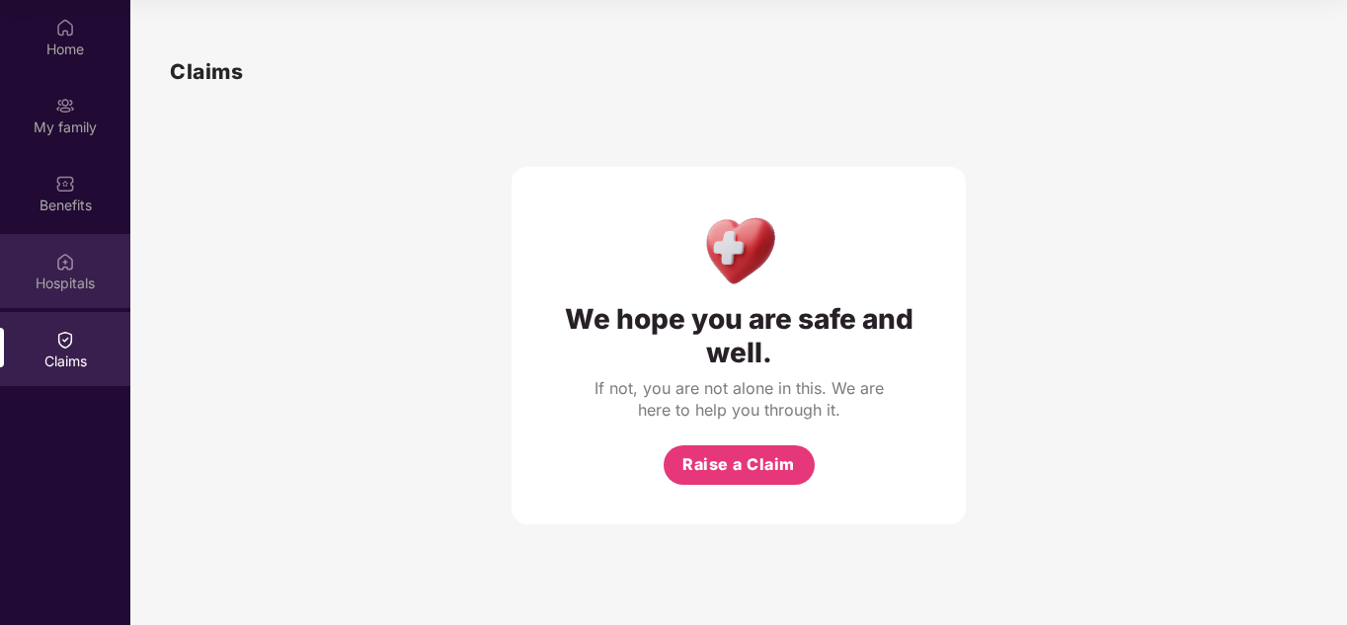
click at [64, 278] on div "Hospitals" at bounding box center [65, 283] width 130 height 20
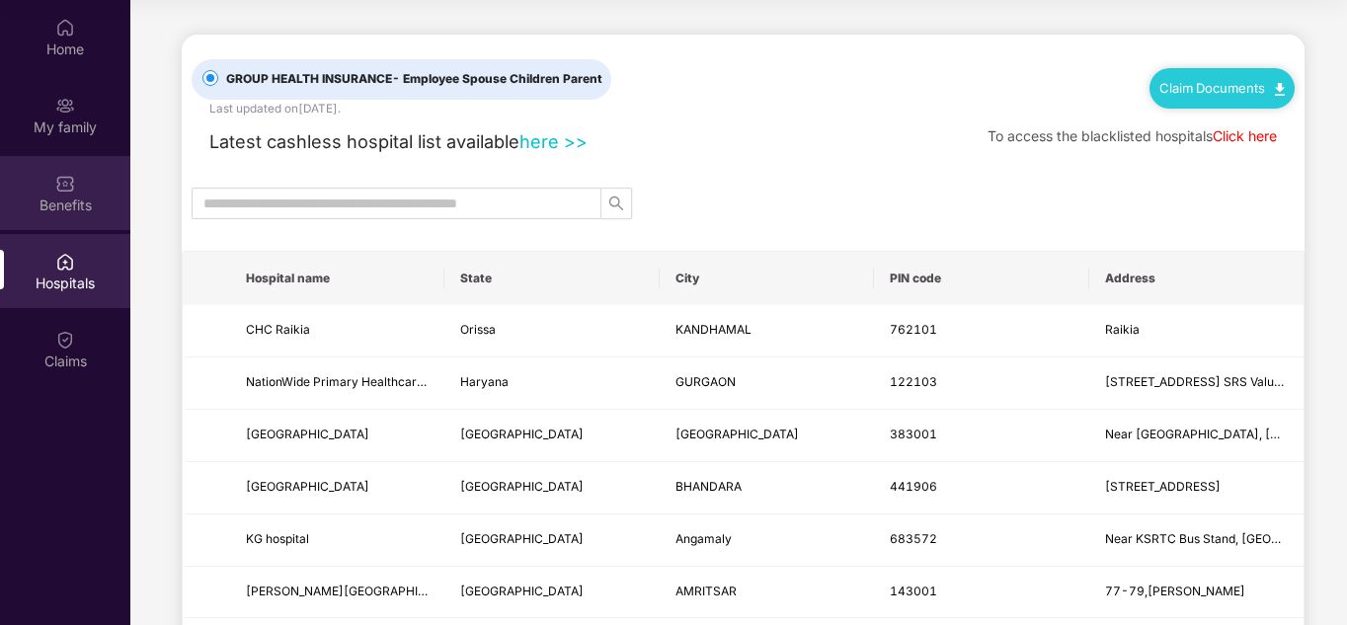
click at [68, 200] on div "Benefits" at bounding box center [65, 205] width 130 height 20
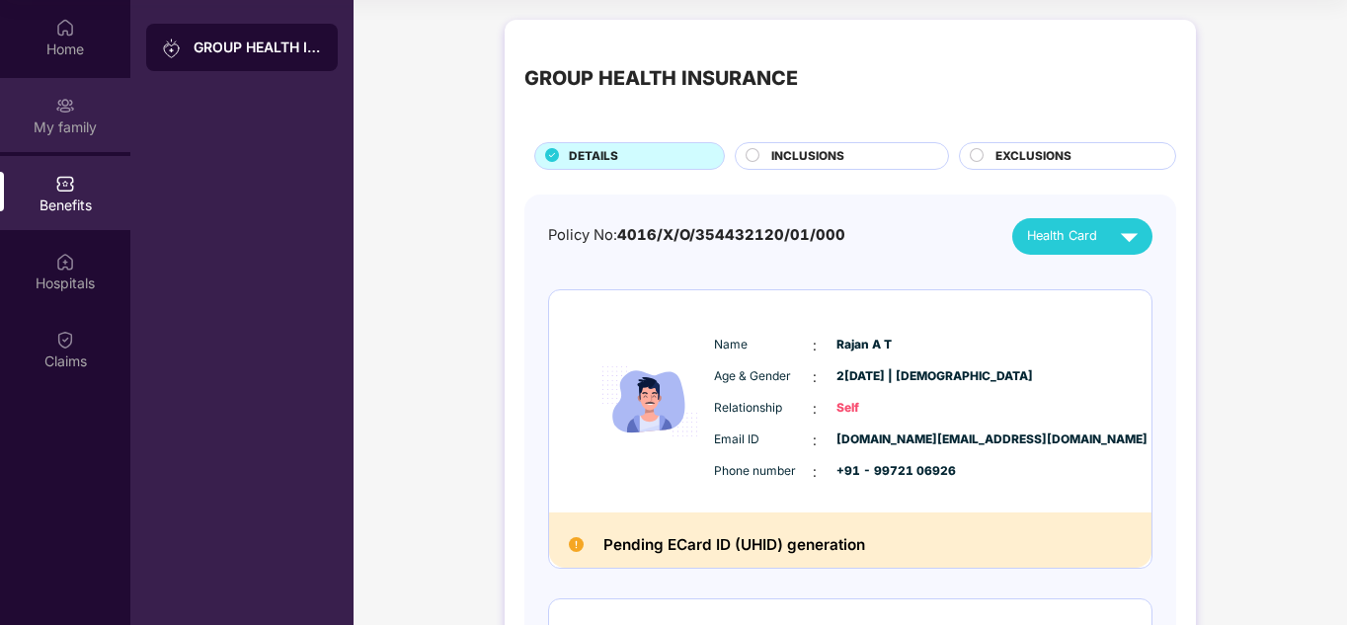
click at [65, 132] on div "My family" at bounding box center [65, 127] width 130 height 20
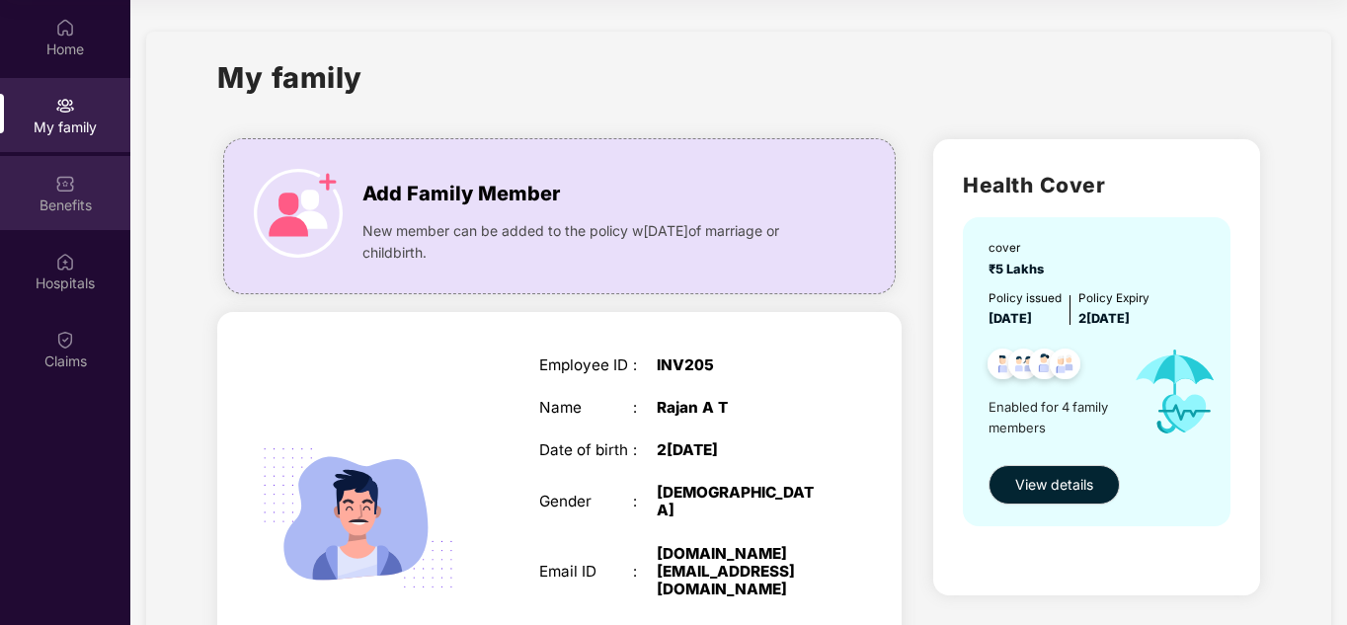
click at [65, 193] on img at bounding box center [65, 184] width 20 height 20
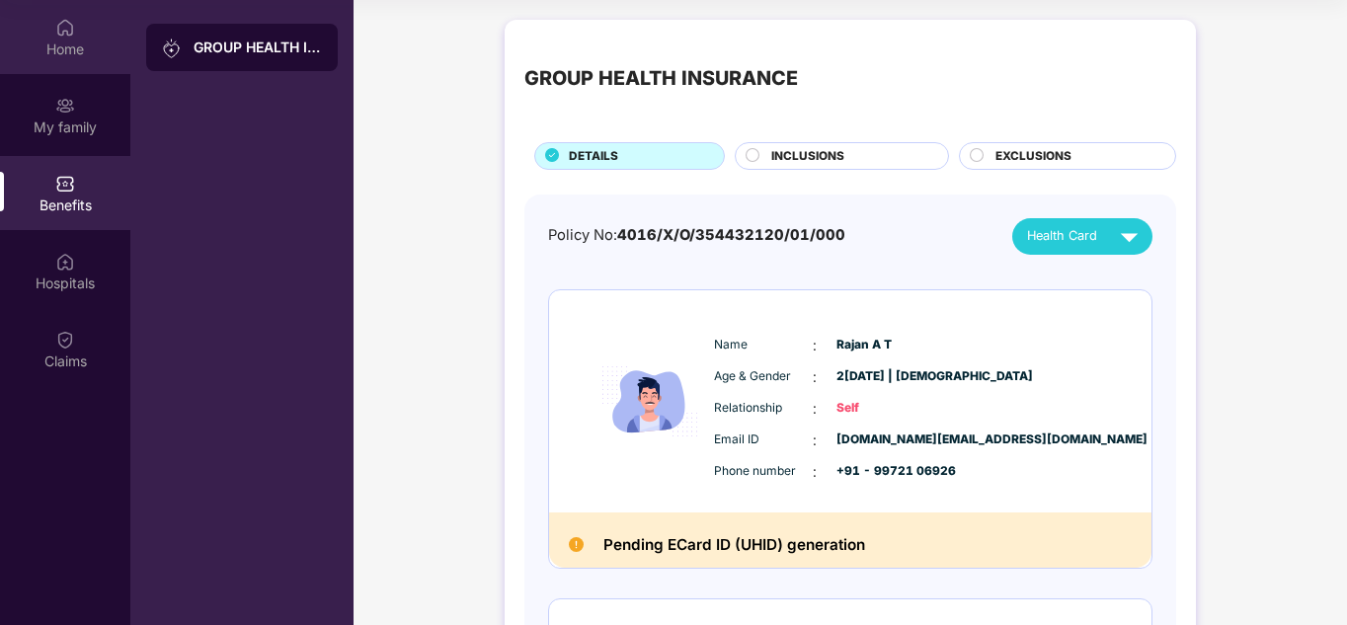
click at [63, 46] on div "Home" at bounding box center [65, 49] width 130 height 20
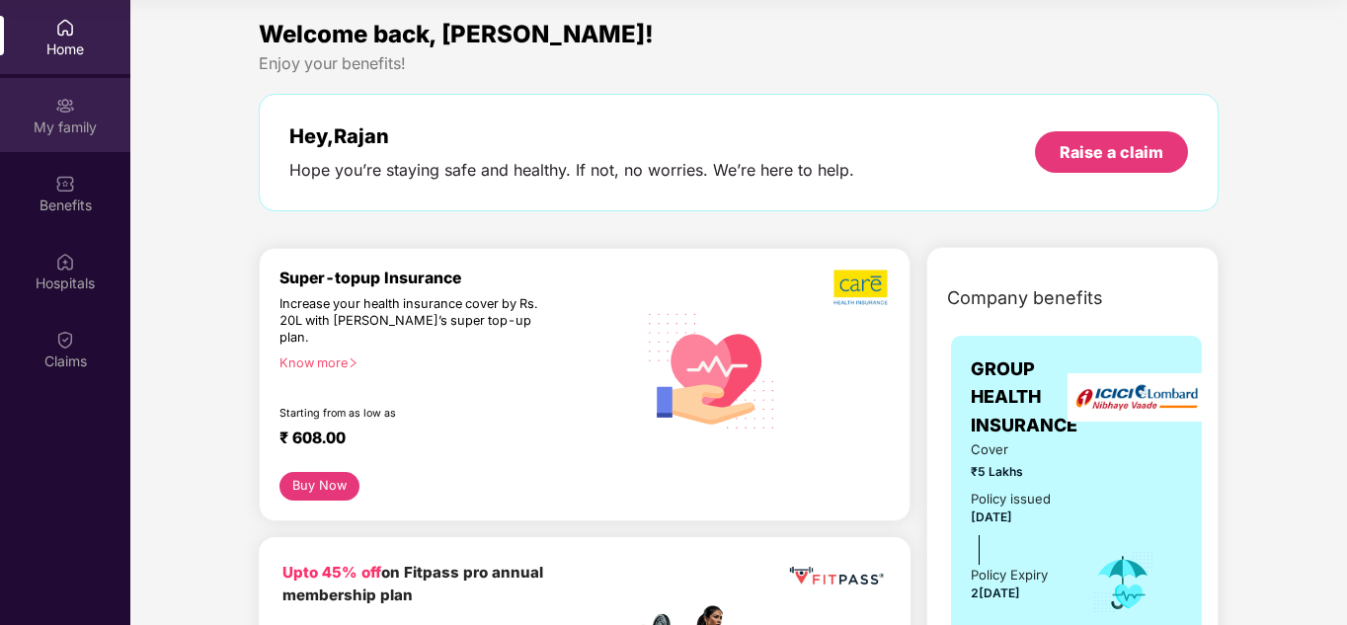
click at [60, 127] on div "My family" at bounding box center [65, 127] width 130 height 20
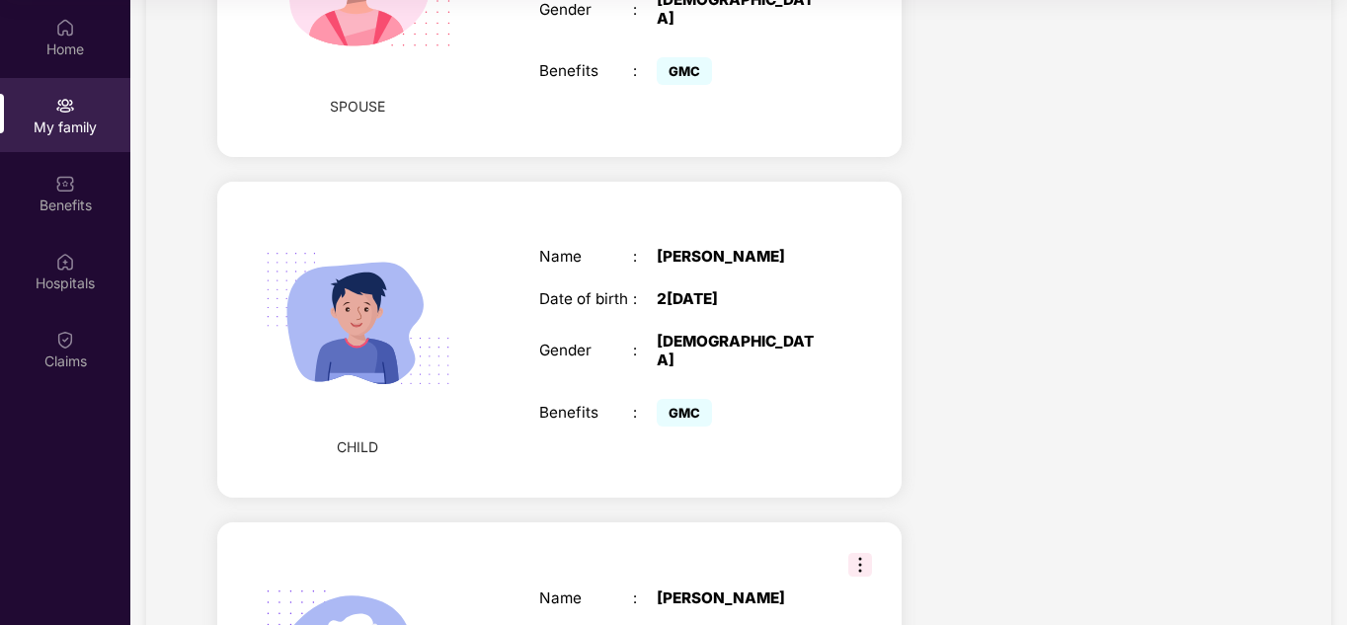
scroll to position [1127, 0]
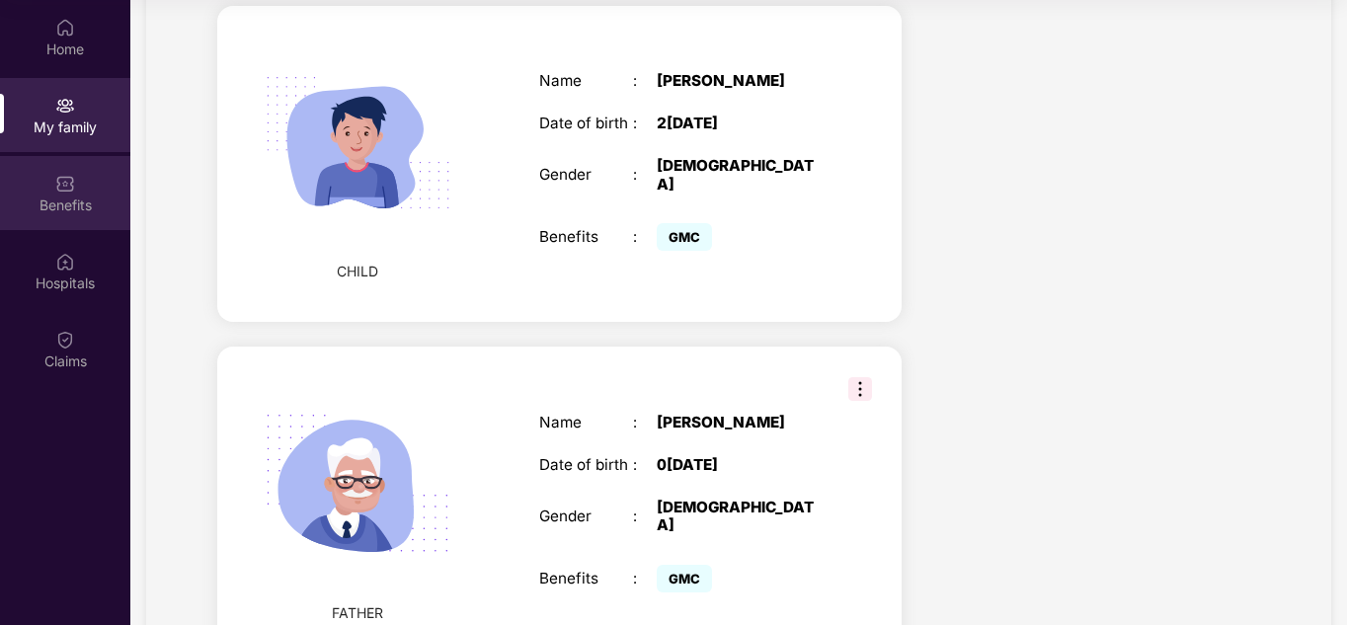
click at [69, 188] on img at bounding box center [65, 184] width 20 height 20
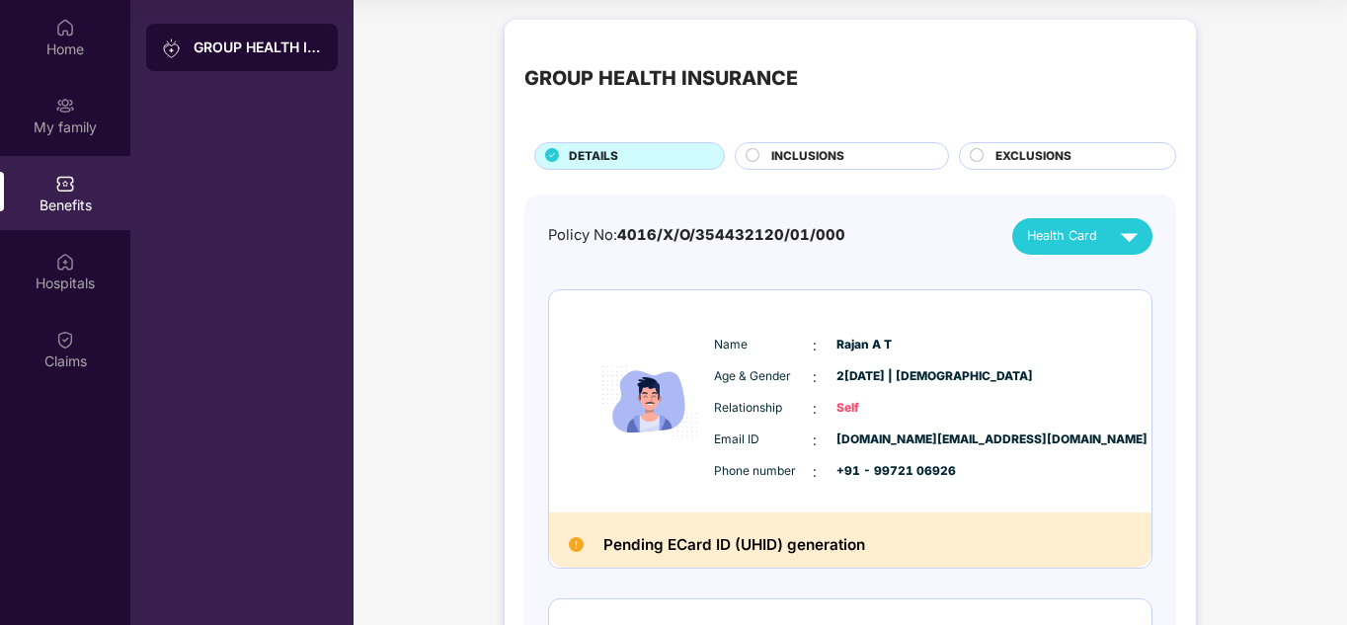
drag, startPoint x: 1346, startPoint y: 149, endPoint x: 877, endPoint y: 158, distance: 469.0
click at [877, 158] on div "INCLUSIONS" at bounding box center [849, 158] width 177 height 22
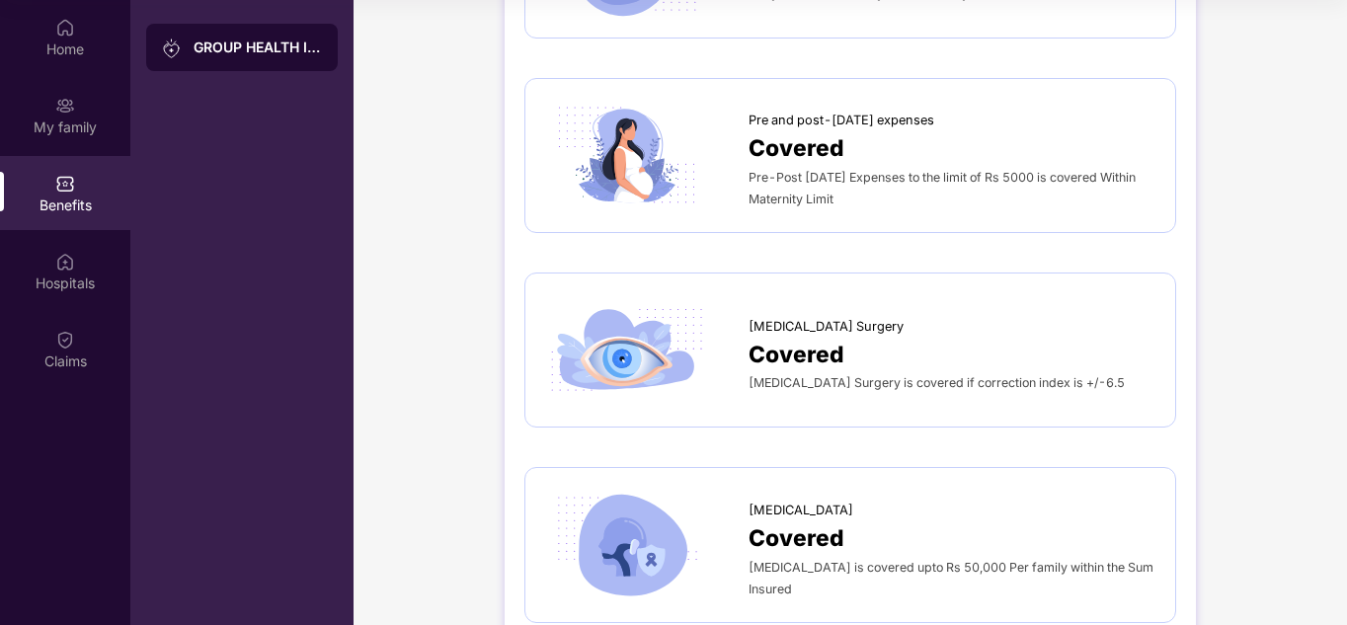
scroll to position [3425, 0]
